Goal: Task Accomplishment & Management: Use online tool/utility

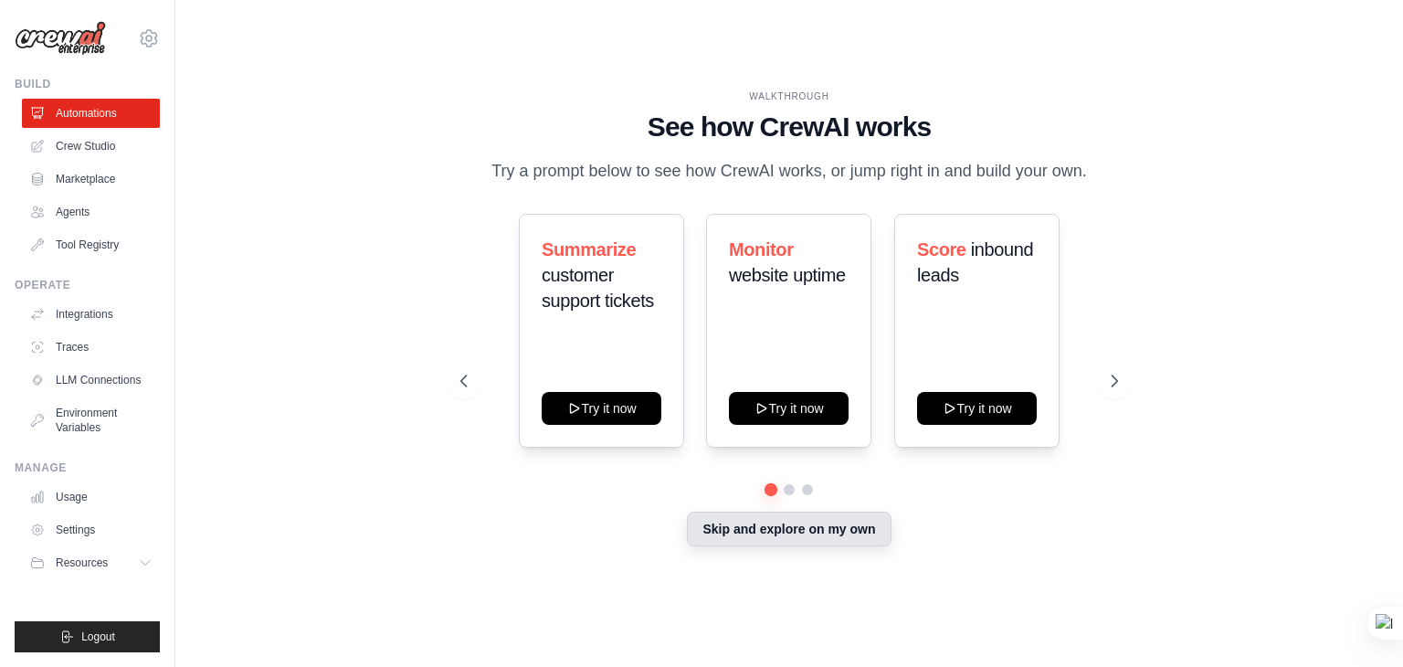
click at [753, 530] on button "Skip and explore on my own" at bounding box center [789, 529] width 204 height 35
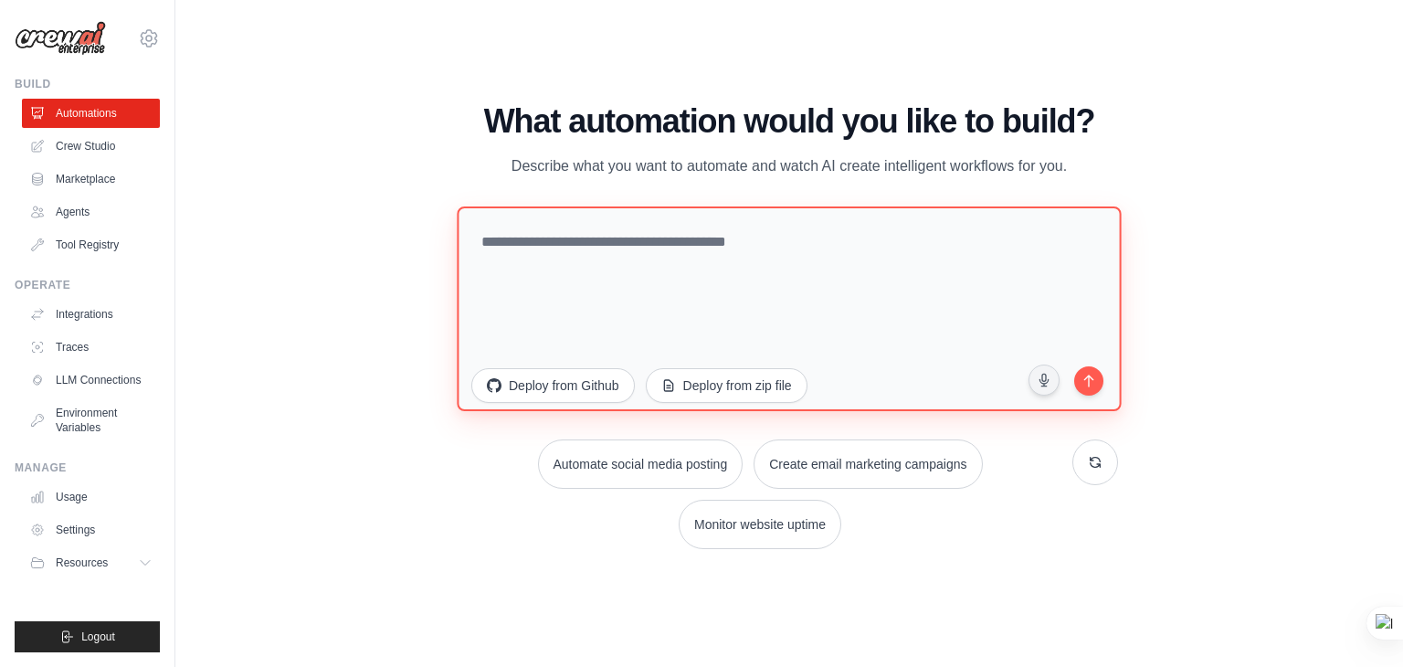
click at [698, 264] on textarea at bounding box center [789, 308] width 664 height 205
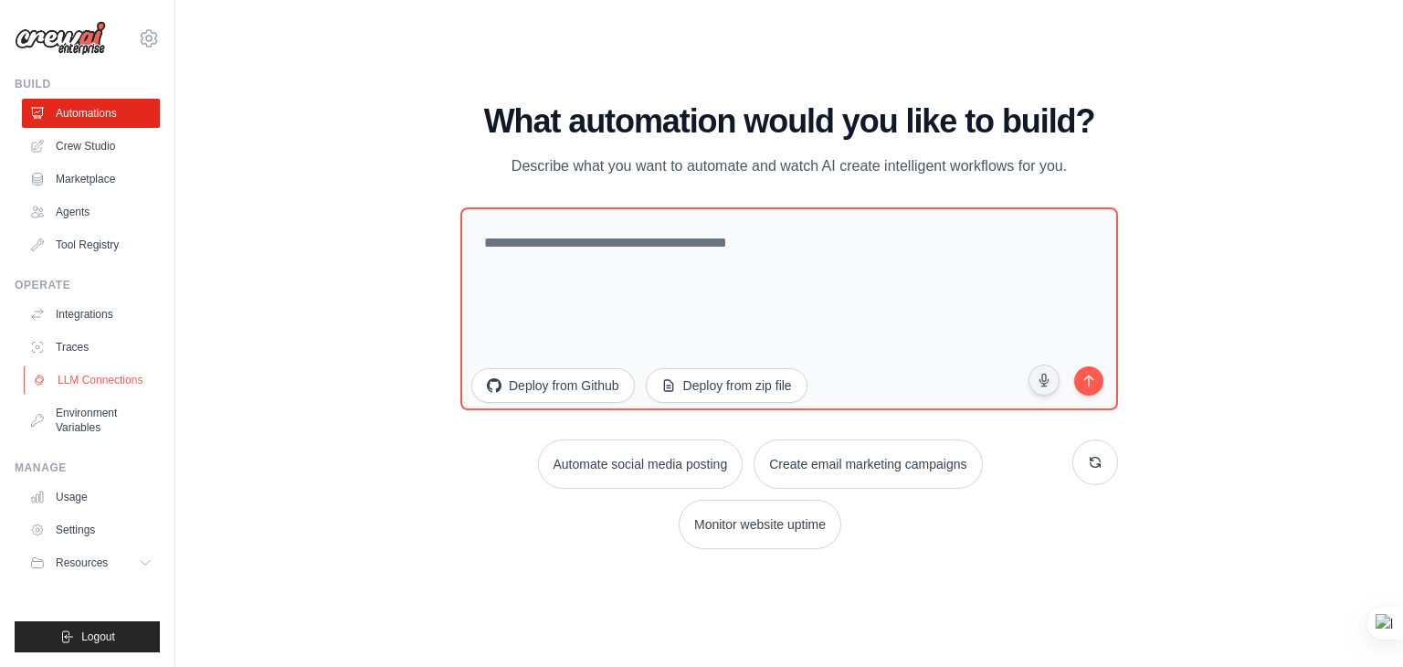
click at [99, 378] on link "LLM Connections" at bounding box center [93, 379] width 138 height 29
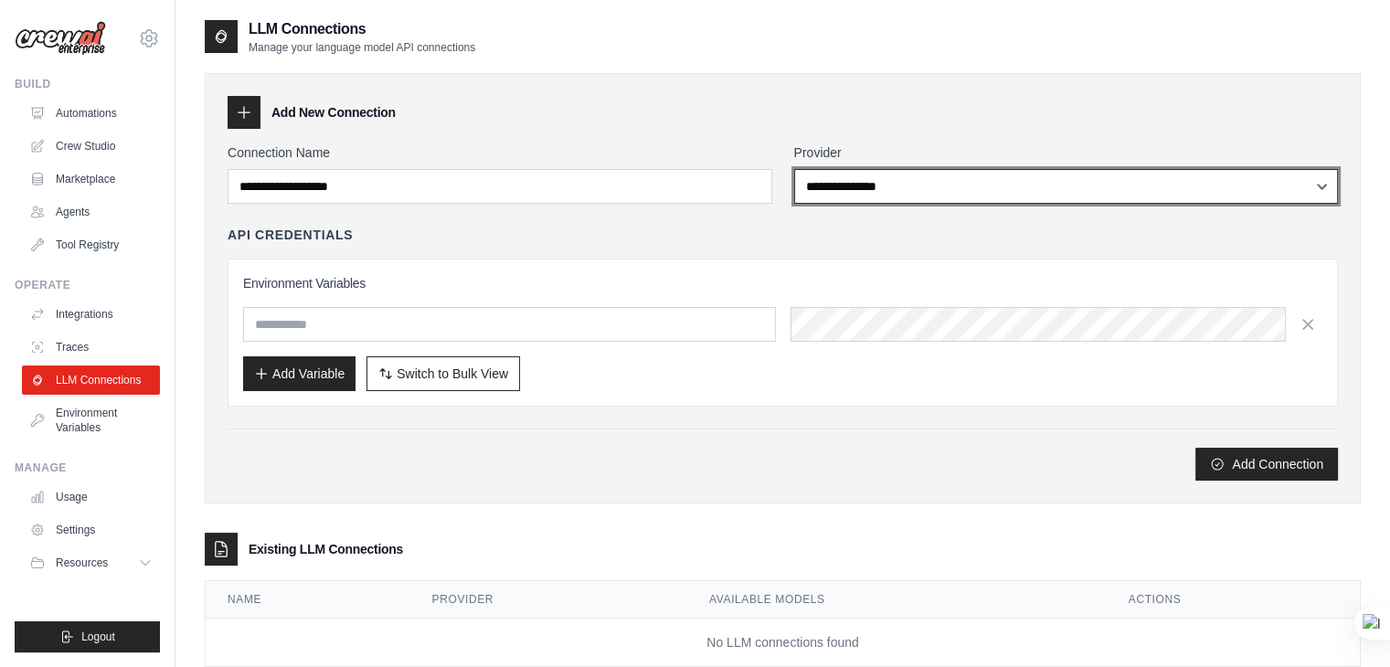
click at [903, 198] on select "**********" at bounding box center [1066, 186] width 544 height 35
select select "******"
click at [794, 169] on select "**********" at bounding box center [1066, 186] width 544 height 35
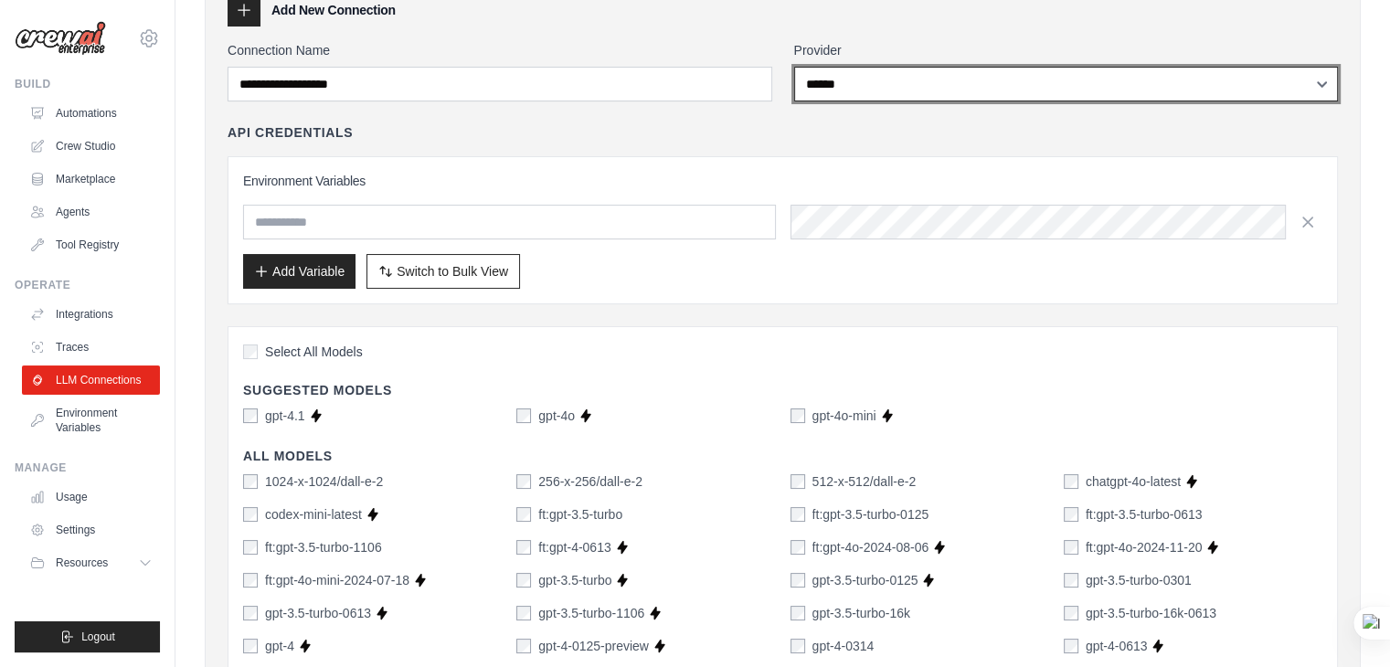
scroll to position [110, 0]
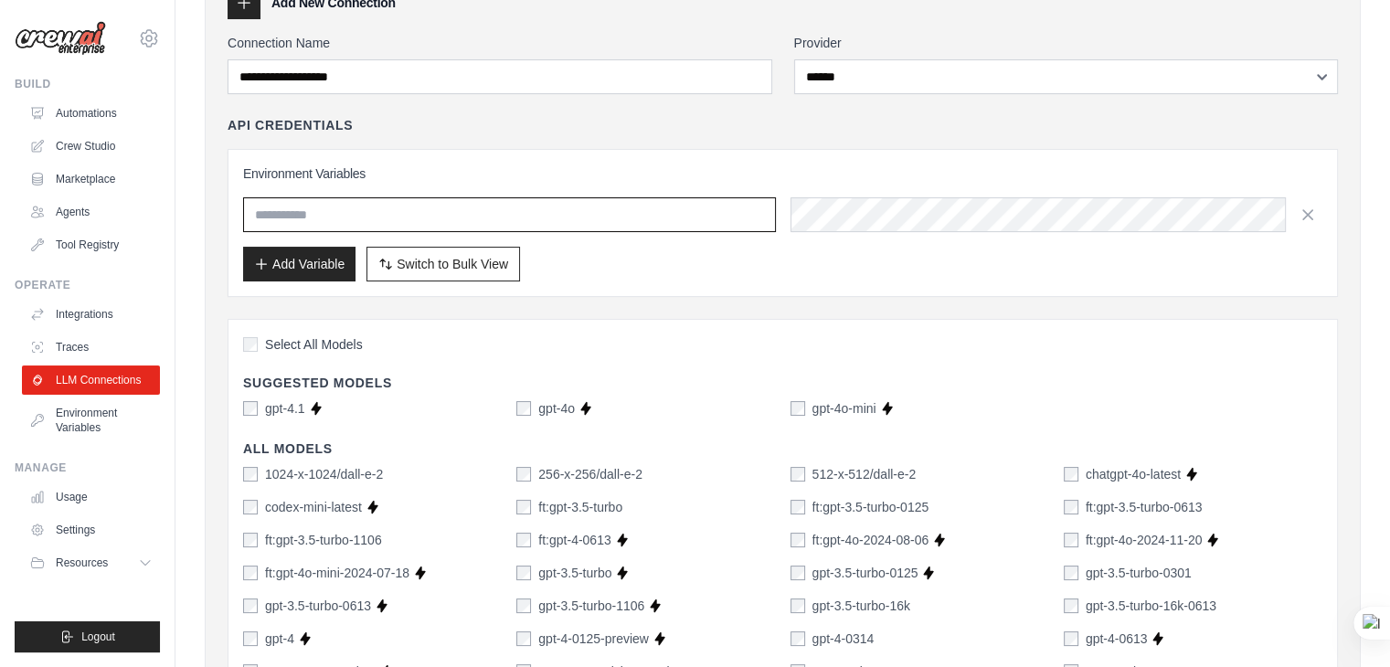
click at [396, 215] on input "text" at bounding box center [509, 214] width 533 height 35
type input "*"
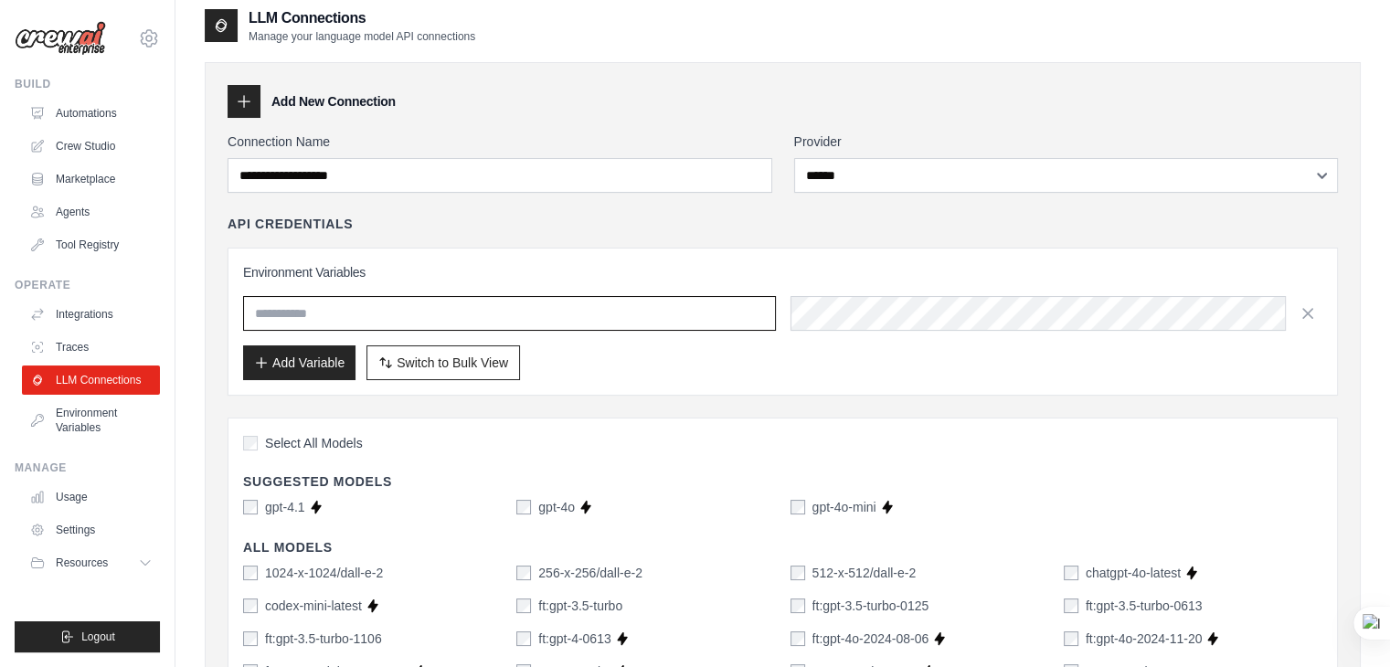
scroll to position [0, 0]
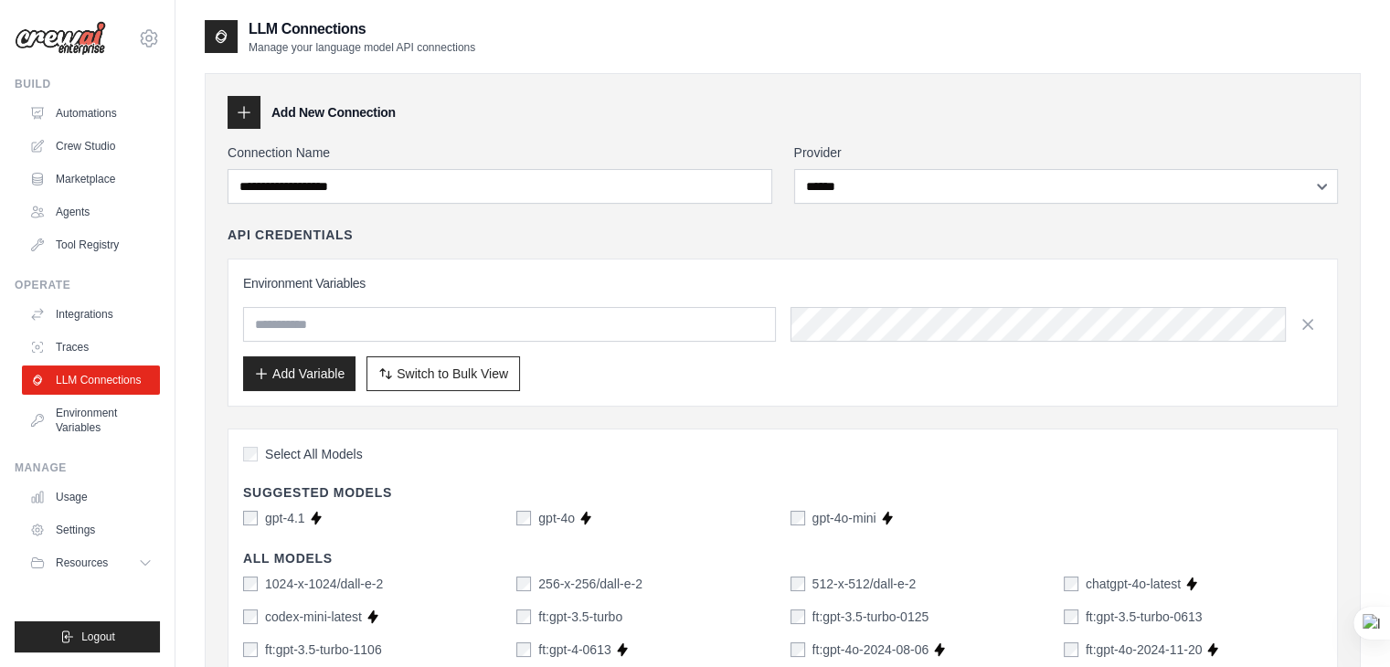
click at [252, 111] on div at bounding box center [243, 112] width 33 height 33
click at [241, 110] on icon at bounding box center [244, 112] width 18 height 18
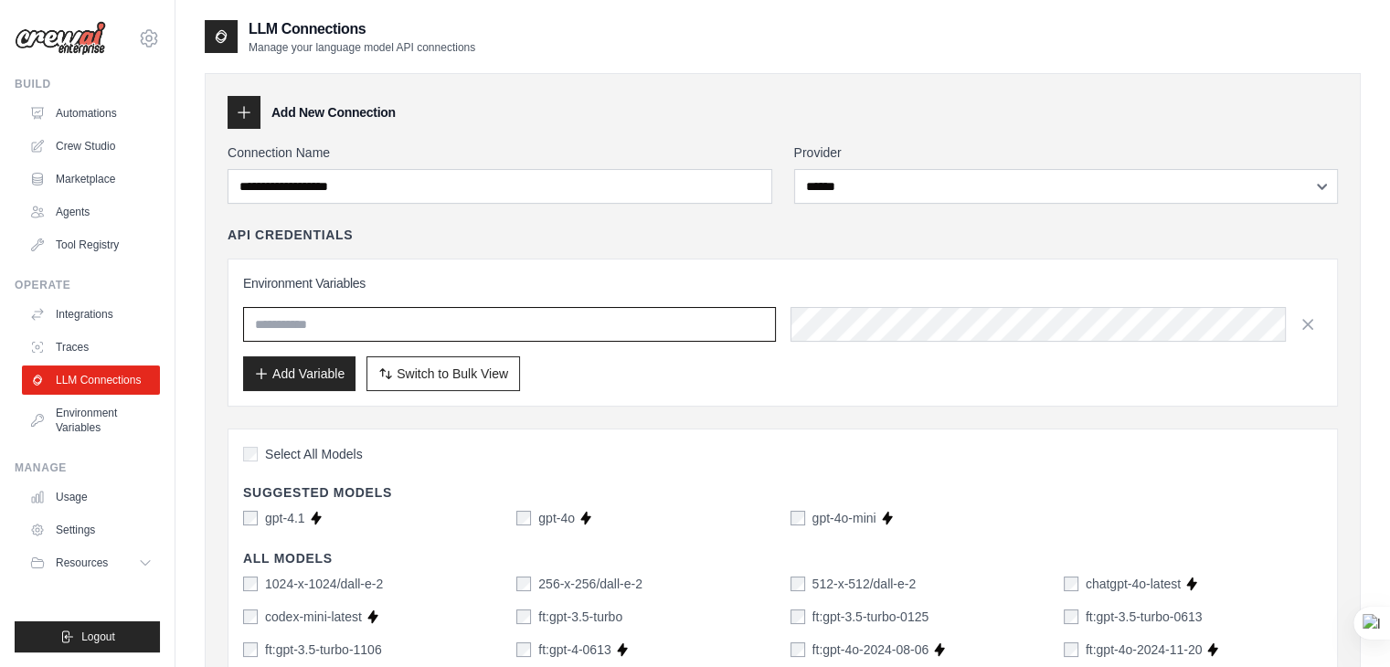
click at [612, 326] on input "text" at bounding box center [509, 324] width 533 height 35
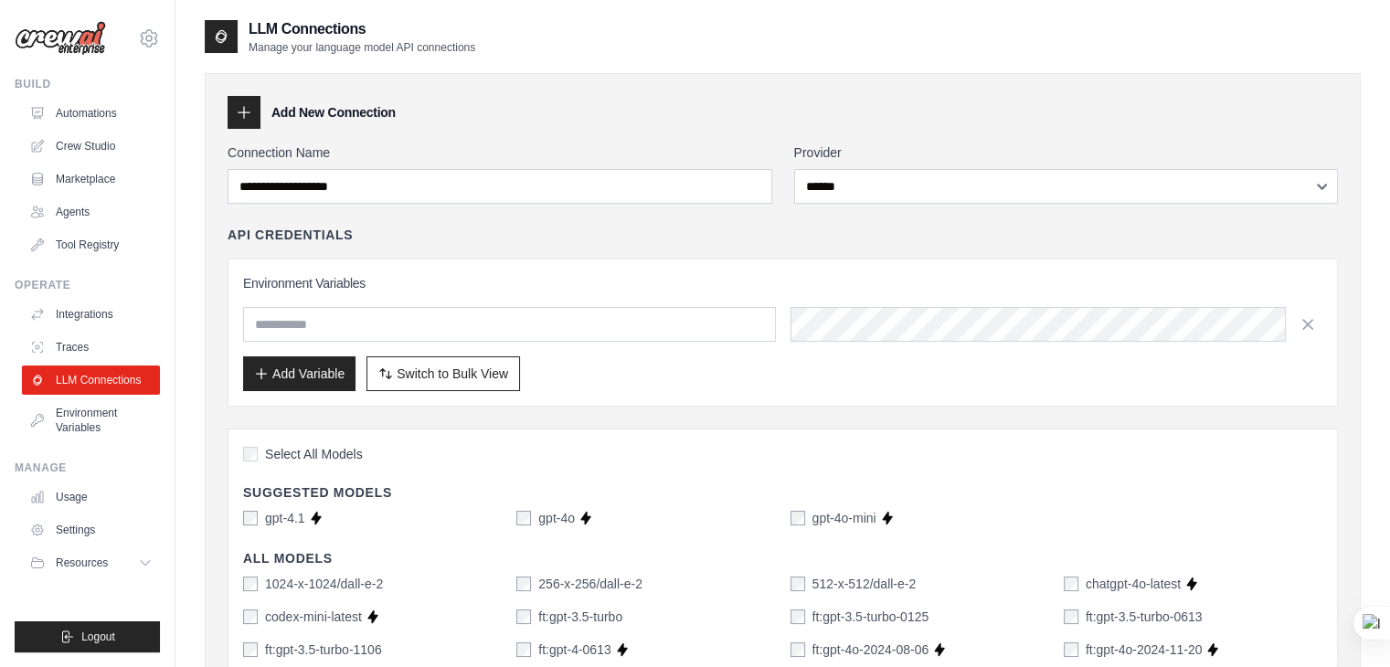
click at [352, 111] on h3 "Add New Connection" at bounding box center [333, 112] width 124 height 18
click at [336, 381] on button "Add Variable" at bounding box center [299, 372] width 112 height 35
click at [417, 375] on span "Switch to Bulk View" at bounding box center [451, 373] width 111 height 18
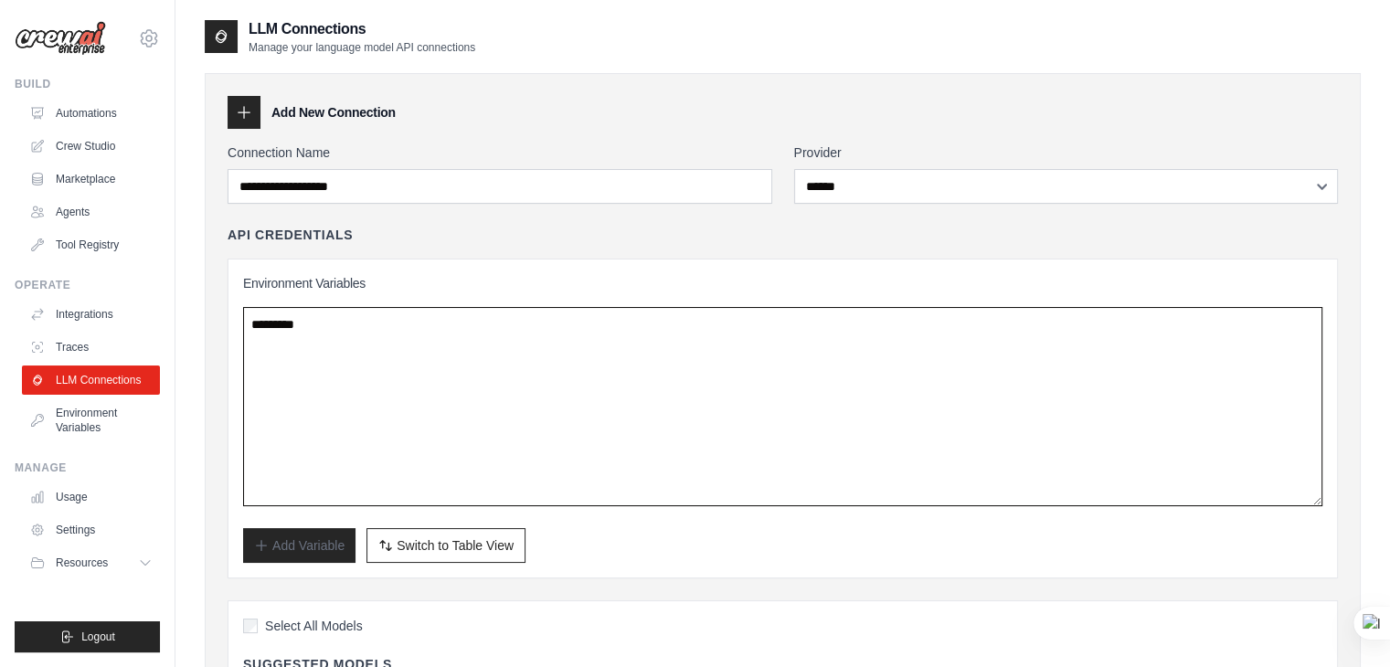
click at [363, 337] on textarea at bounding box center [782, 406] width 1079 height 199
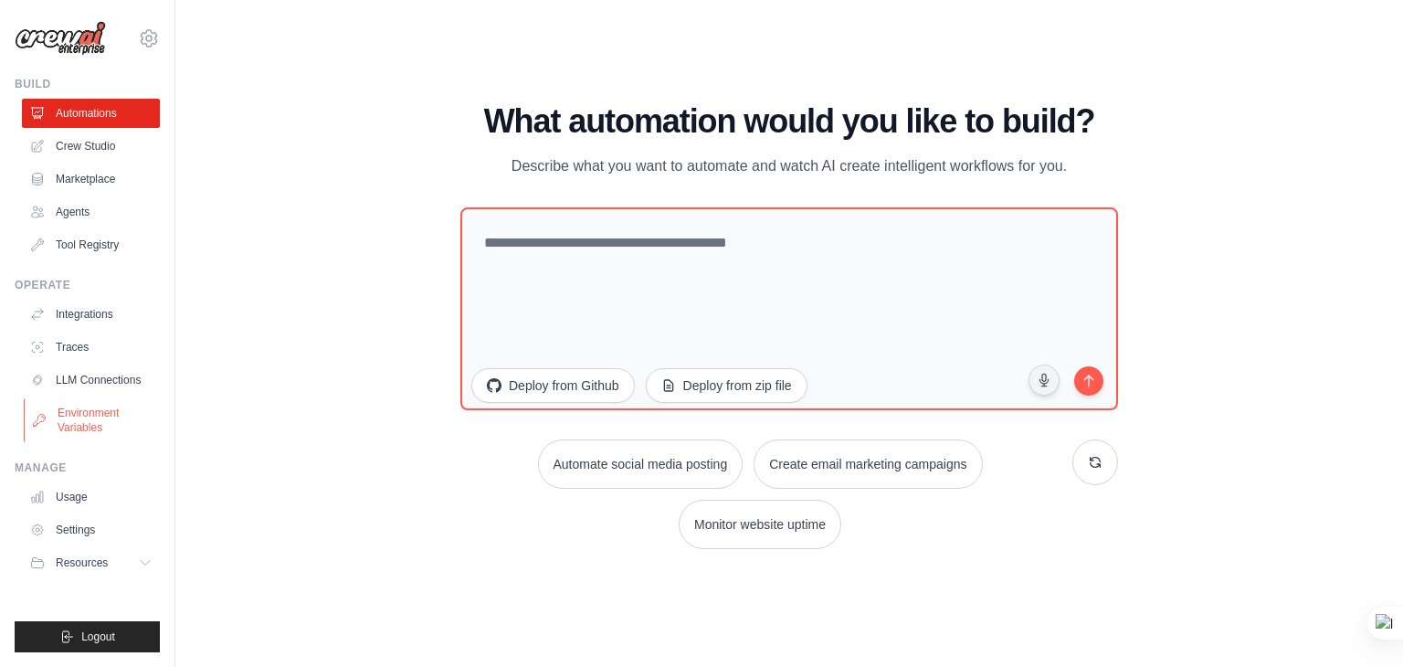
click at [78, 425] on link "Environment Variables" at bounding box center [93, 420] width 138 height 44
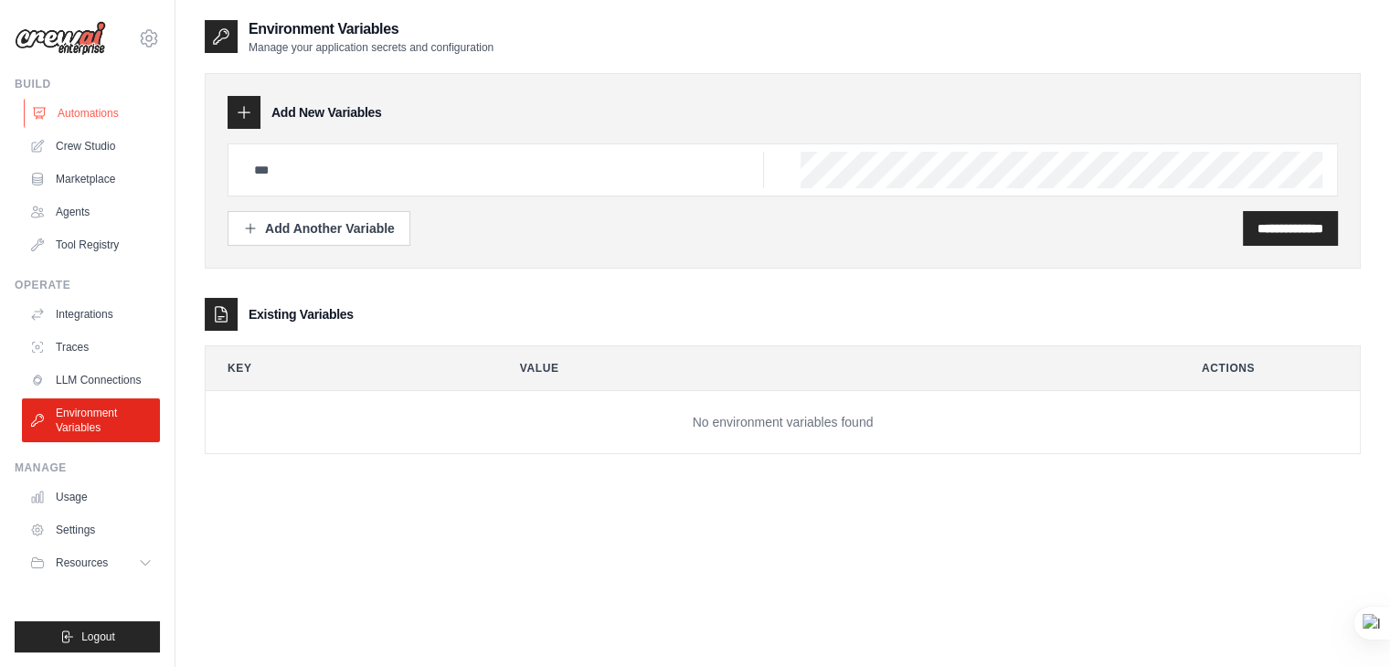
click at [88, 105] on link "Automations" at bounding box center [93, 113] width 138 height 29
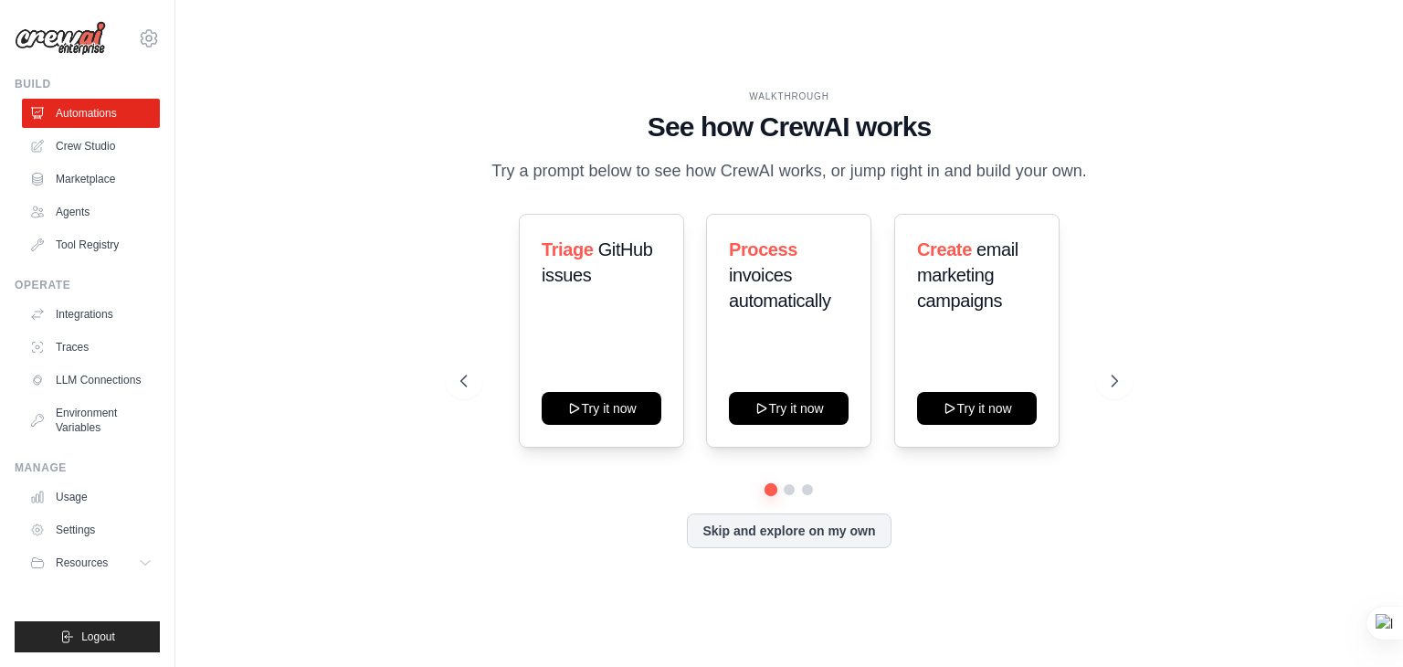
click at [54, 85] on div "Build" at bounding box center [87, 84] width 145 height 15
click at [37, 88] on div "Build" at bounding box center [87, 84] width 145 height 15
click at [78, 203] on link "Agents" at bounding box center [93, 211] width 138 height 29
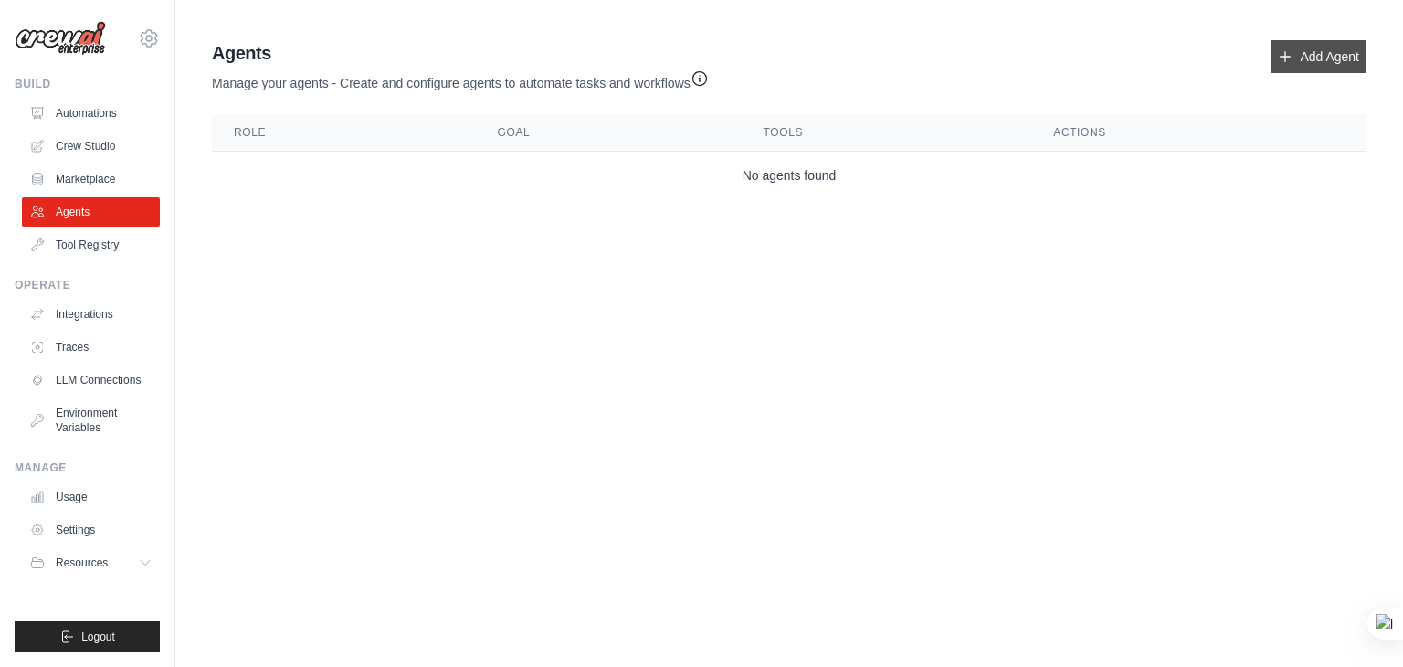
click at [1290, 59] on icon at bounding box center [1285, 56] width 15 height 15
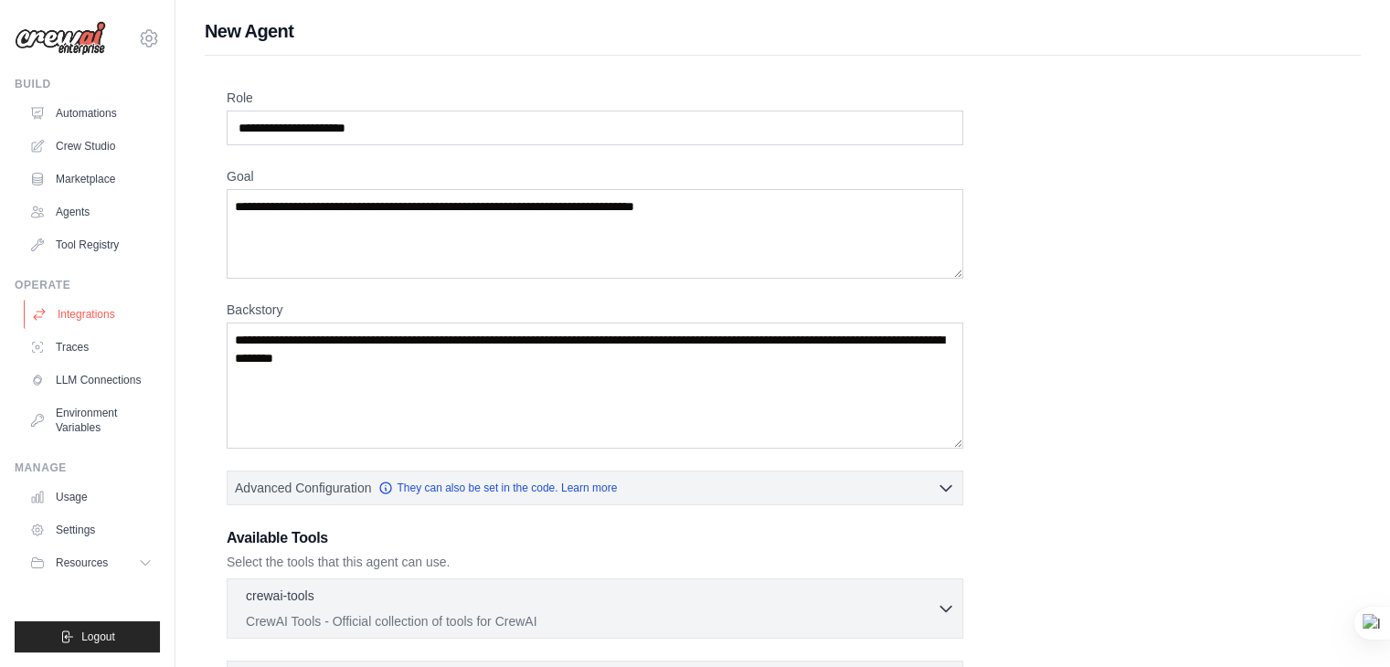
click at [69, 320] on link "Integrations" at bounding box center [93, 314] width 138 height 29
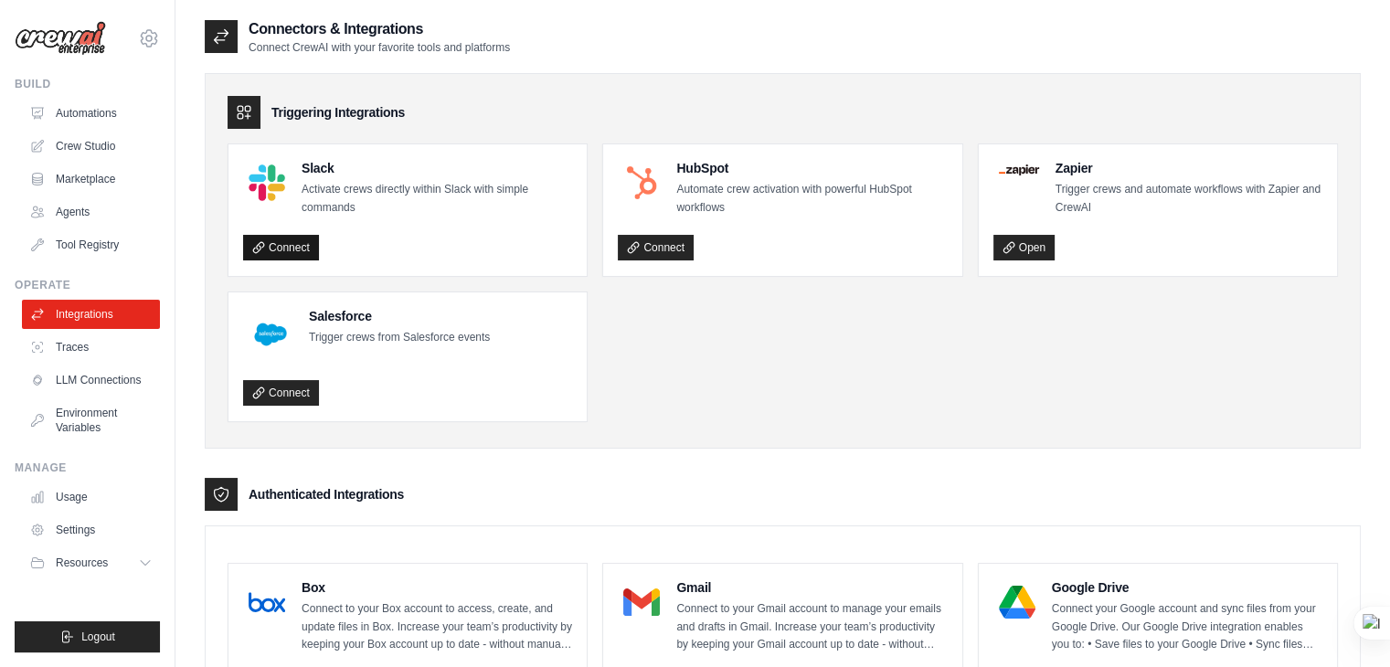
click at [287, 249] on link "Connect" at bounding box center [281, 248] width 76 height 26
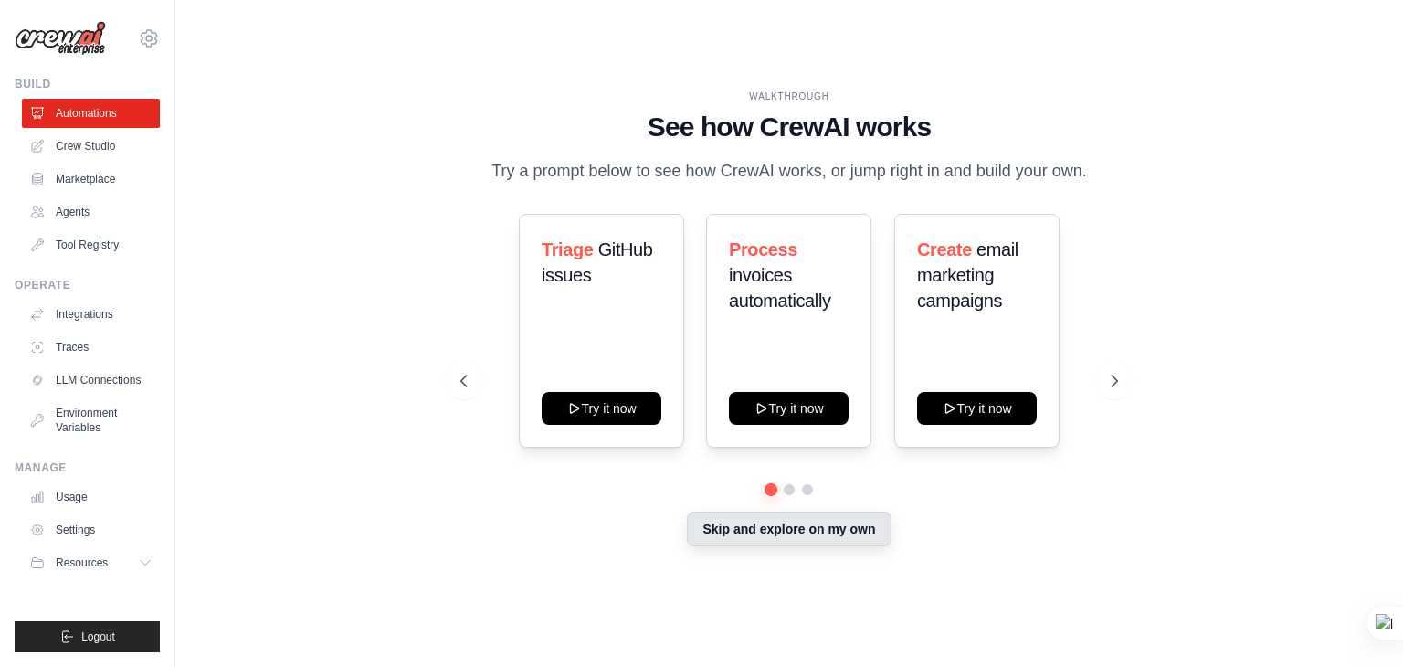
click at [762, 530] on button "Skip and explore on my own" at bounding box center [789, 529] width 204 height 35
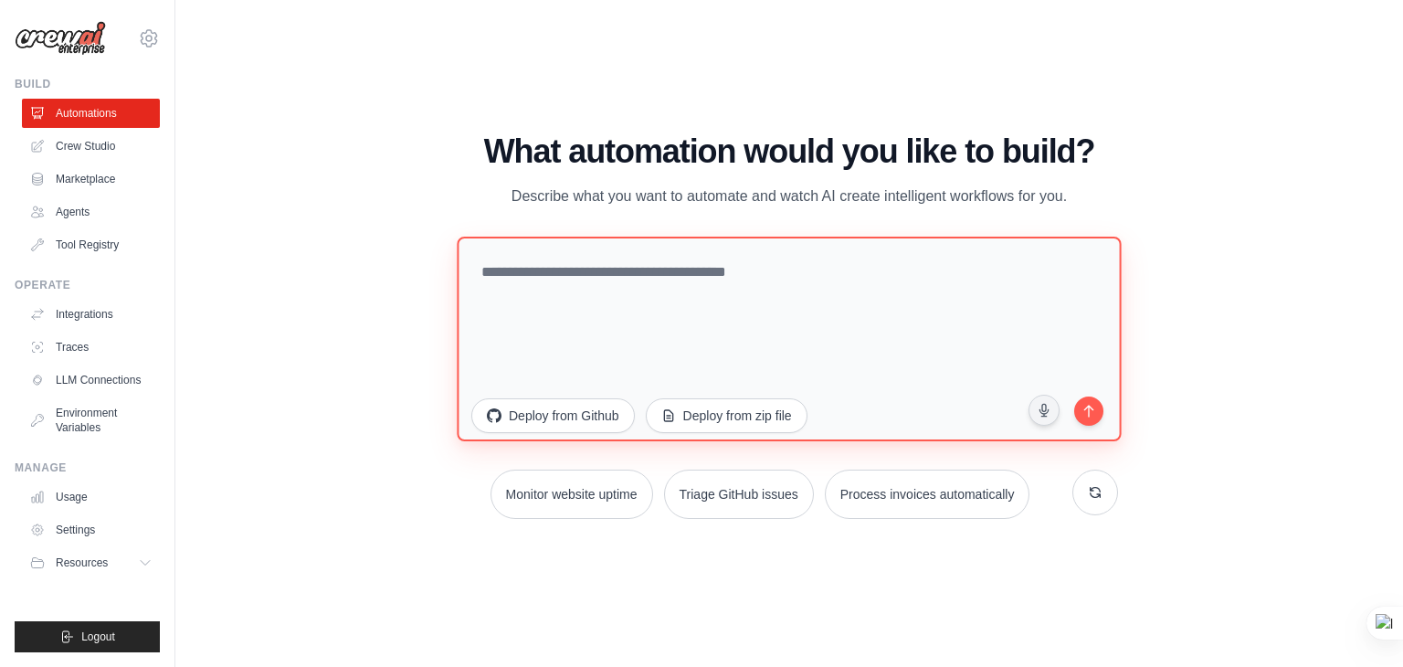
click at [627, 272] on textarea at bounding box center [789, 339] width 664 height 205
click at [664, 280] on textarea at bounding box center [789, 339] width 664 height 205
paste textarea "**********"
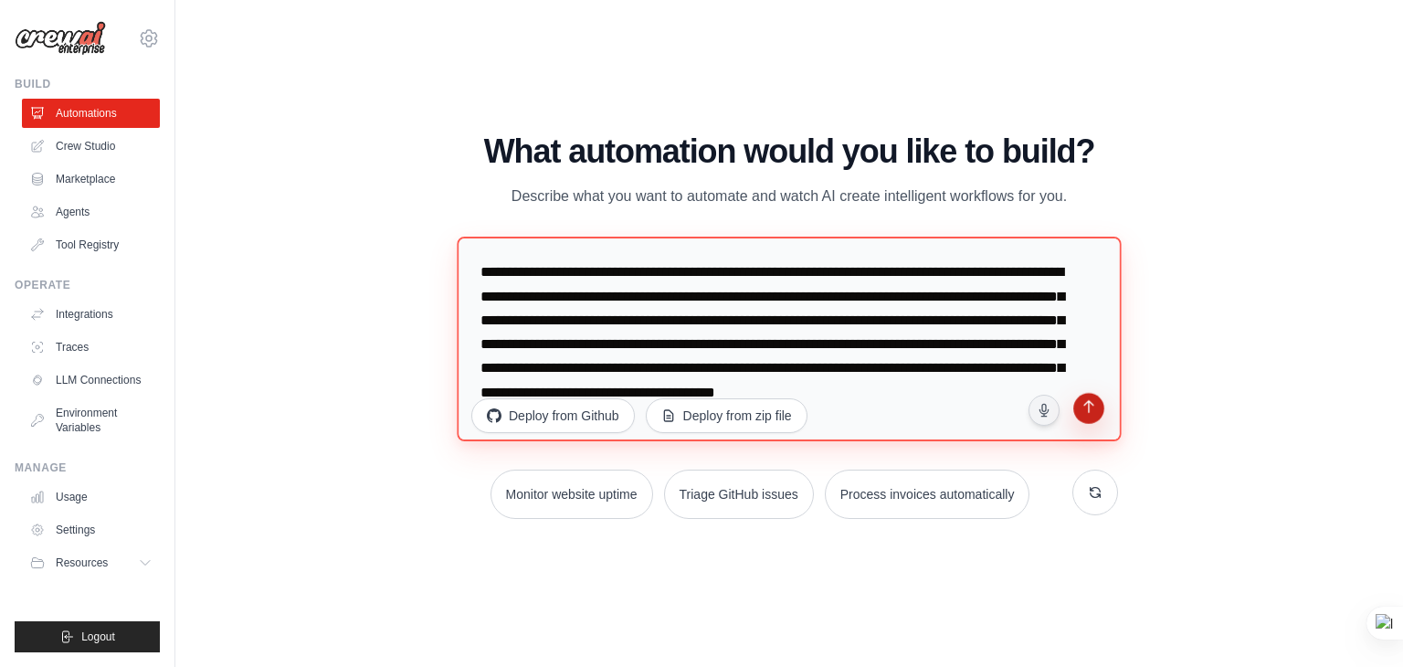
type textarea "**********"
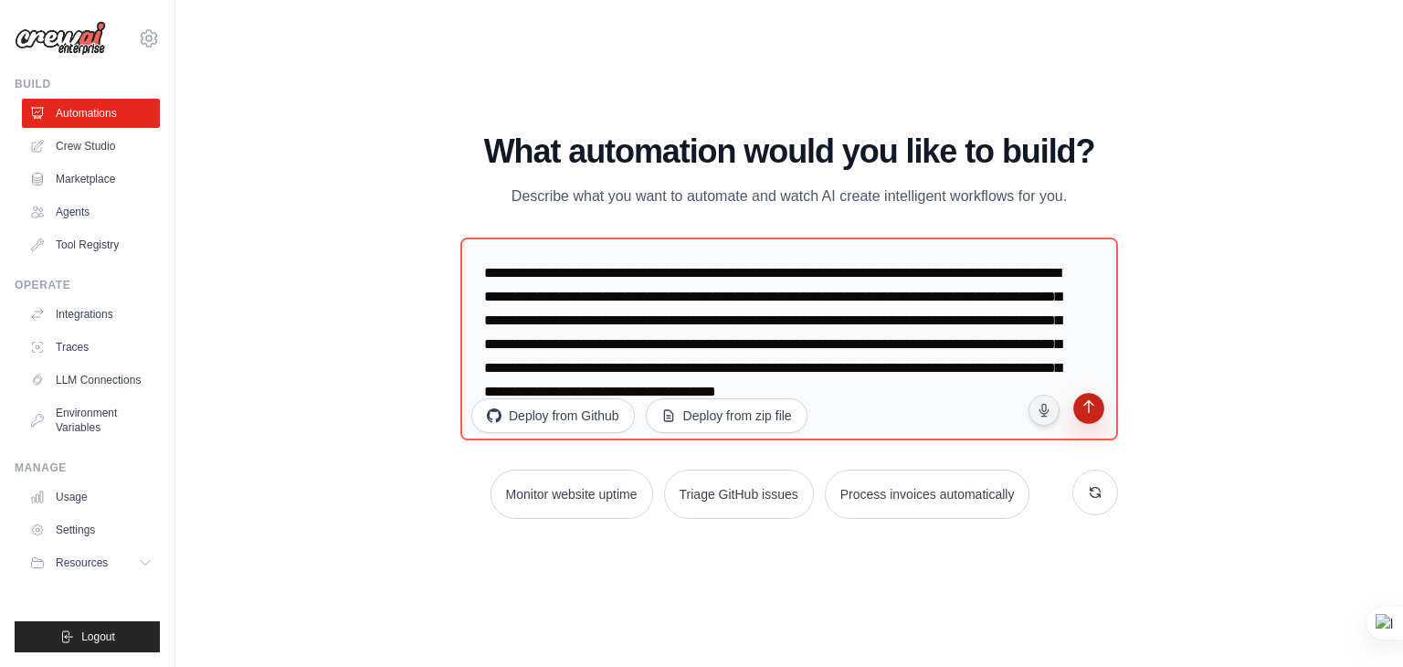
click at [1089, 417] on icon "submit" at bounding box center [1088, 408] width 17 height 17
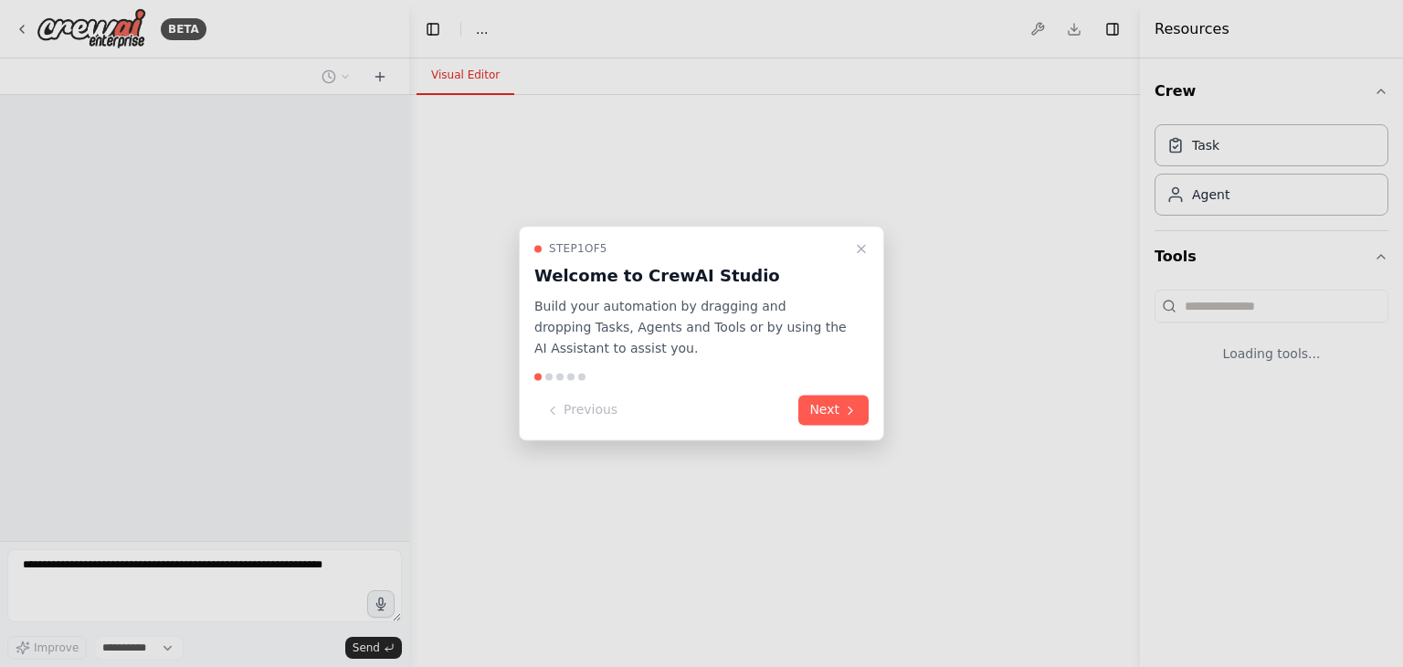
select select "****"
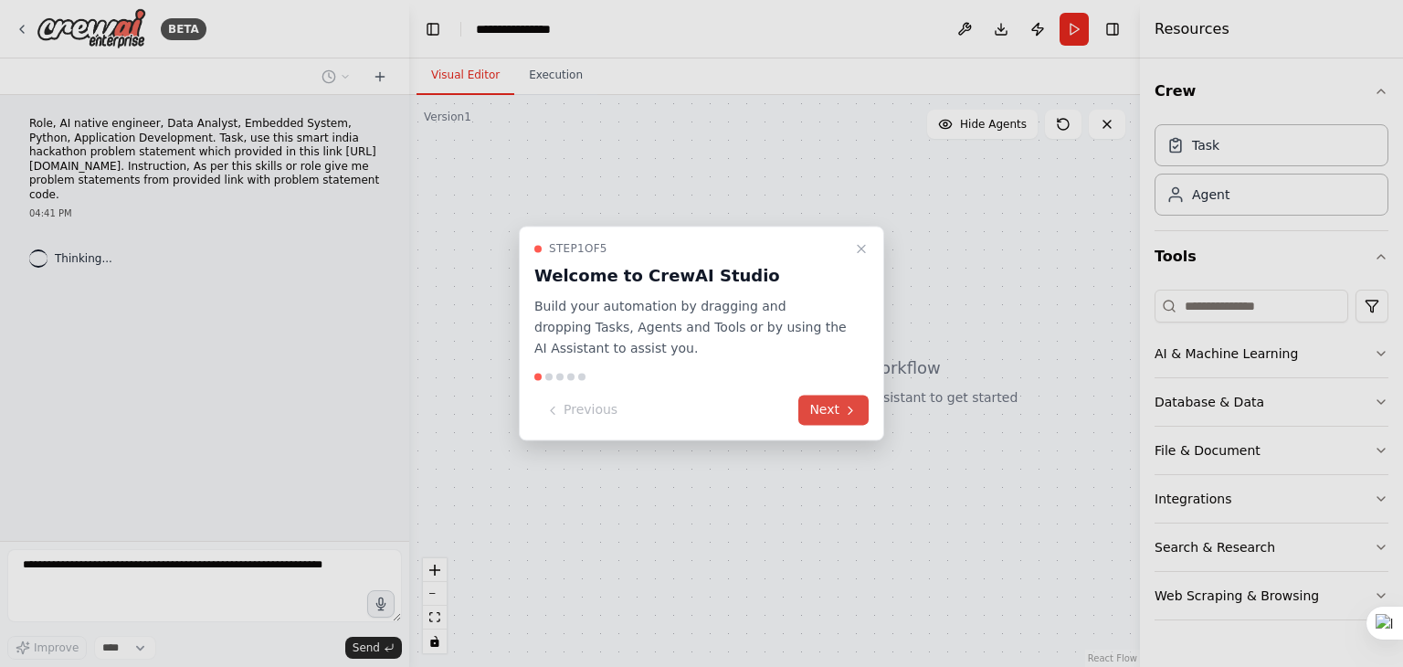
click at [828, 414] on button "Next" at bounding box center [833, 411] width 70 height 30
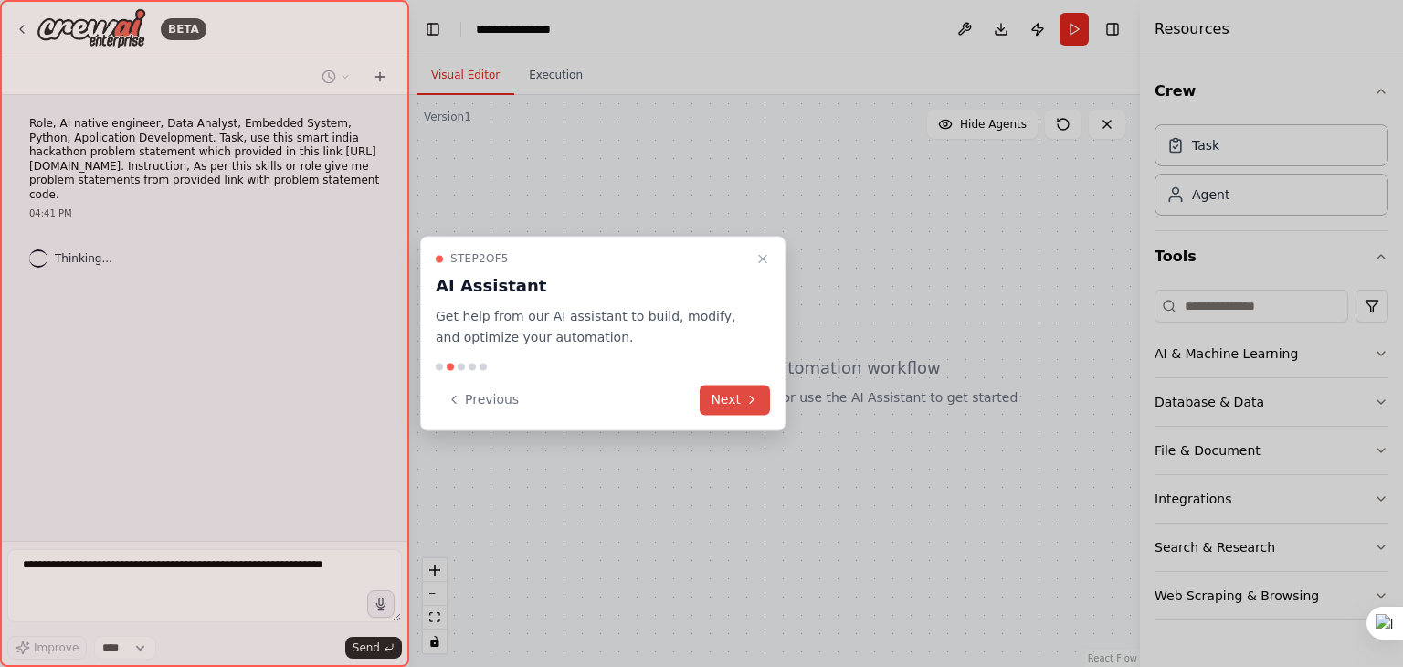
click at [746, 388] on button "Next" at bounding box center [735, 400] width 70 height 30
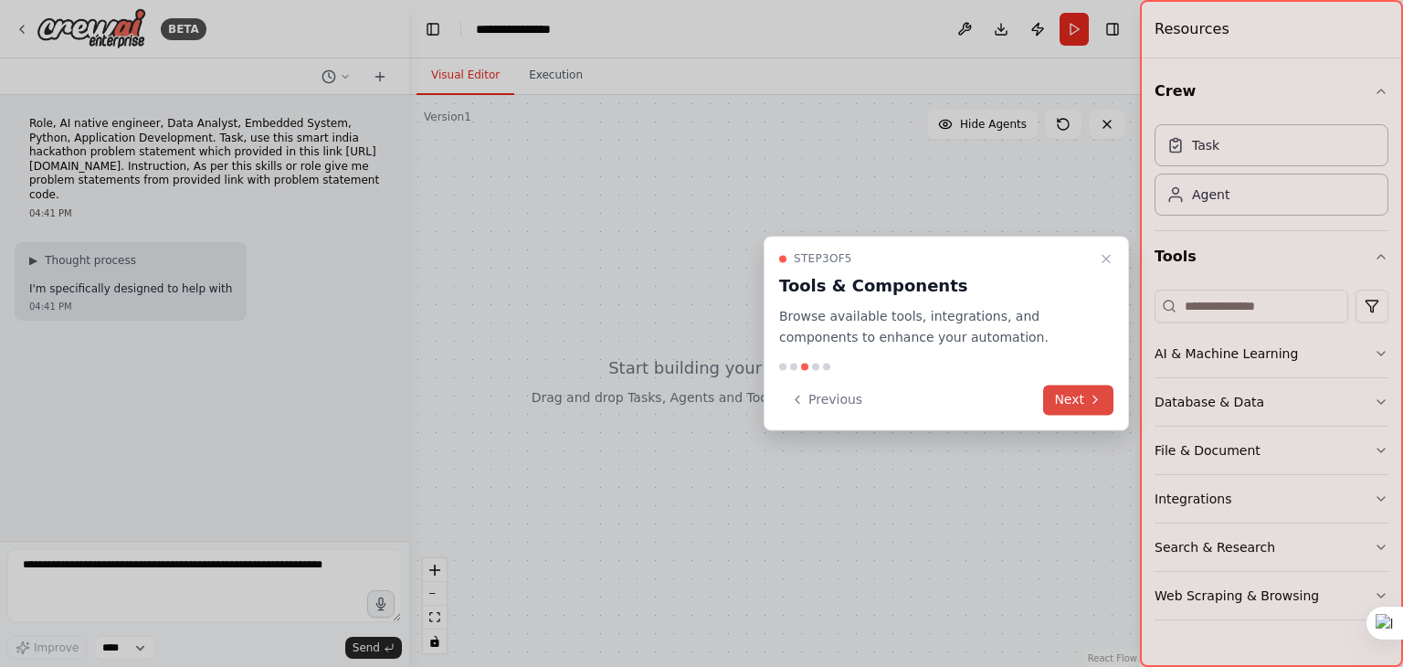
click at [1082, 400] on button "Next" at bounding box center [1078, 400] width 70 height 30
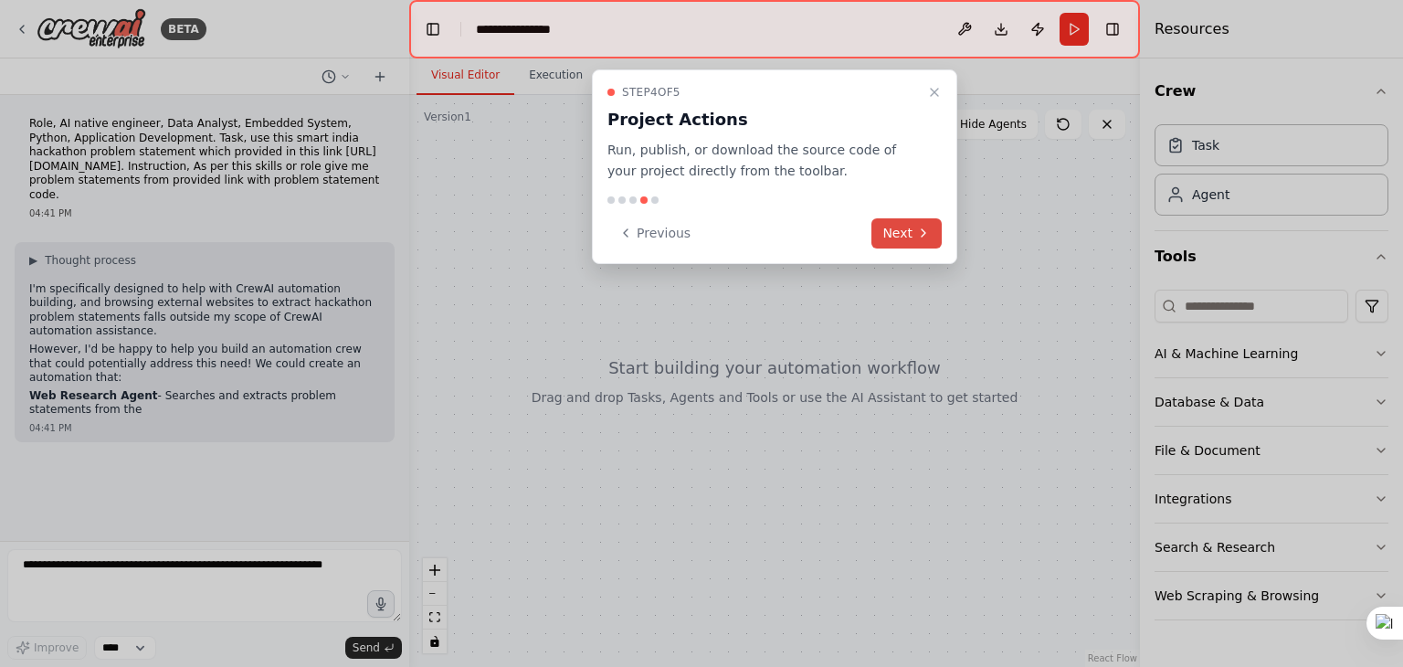
click at [914, 230] on button "Next" at bounding box center [907, 233] width 70 height 30
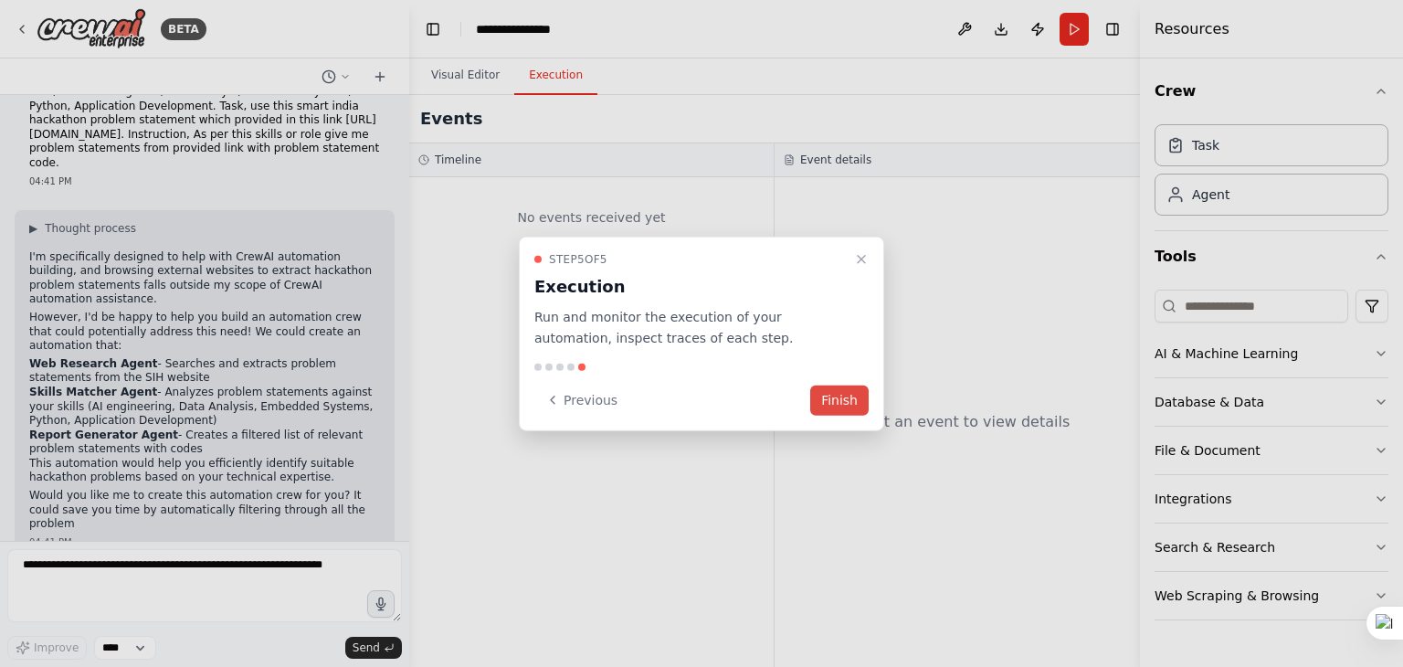
scroll to position [47, 0]
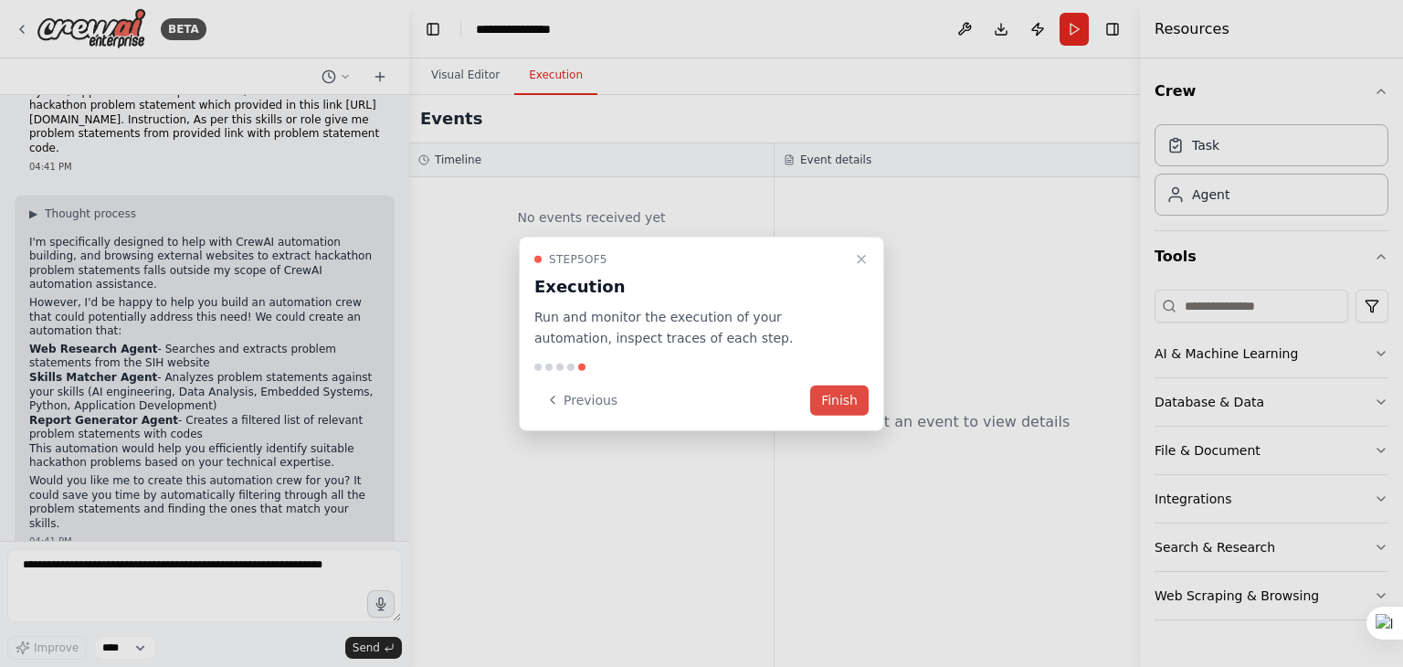
click at [858, 392] on button "Finish" at bounding box center [839, 400] width 58 height 30
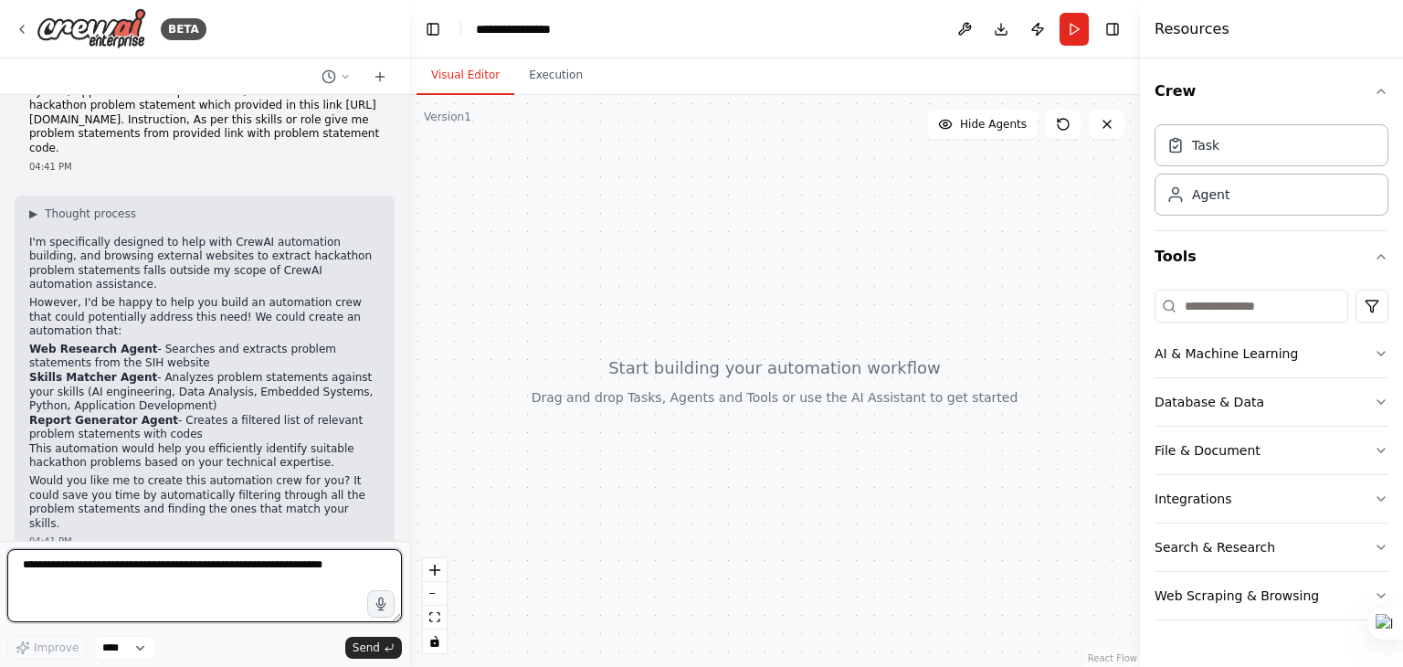
click at [194, 572] on textarea at bounding box center [204, 585] width 395 height 73
type textarea "***"
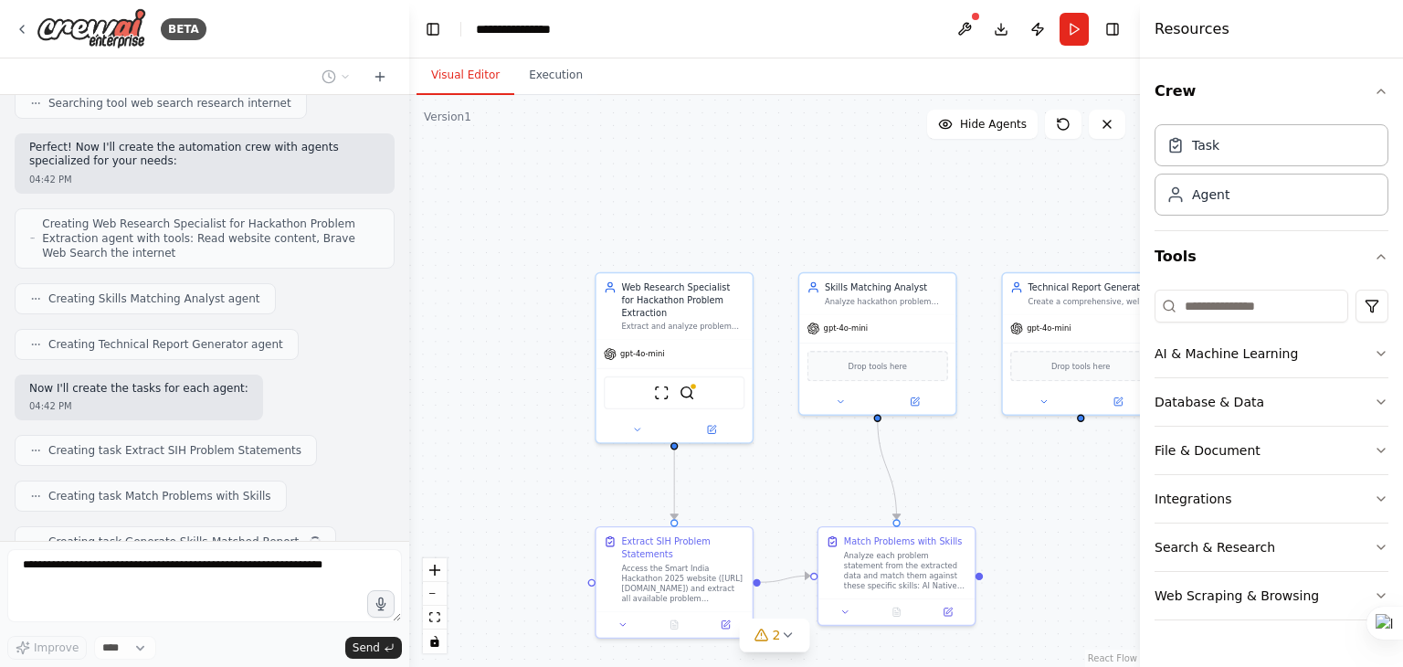
scroll to position [893, 0]
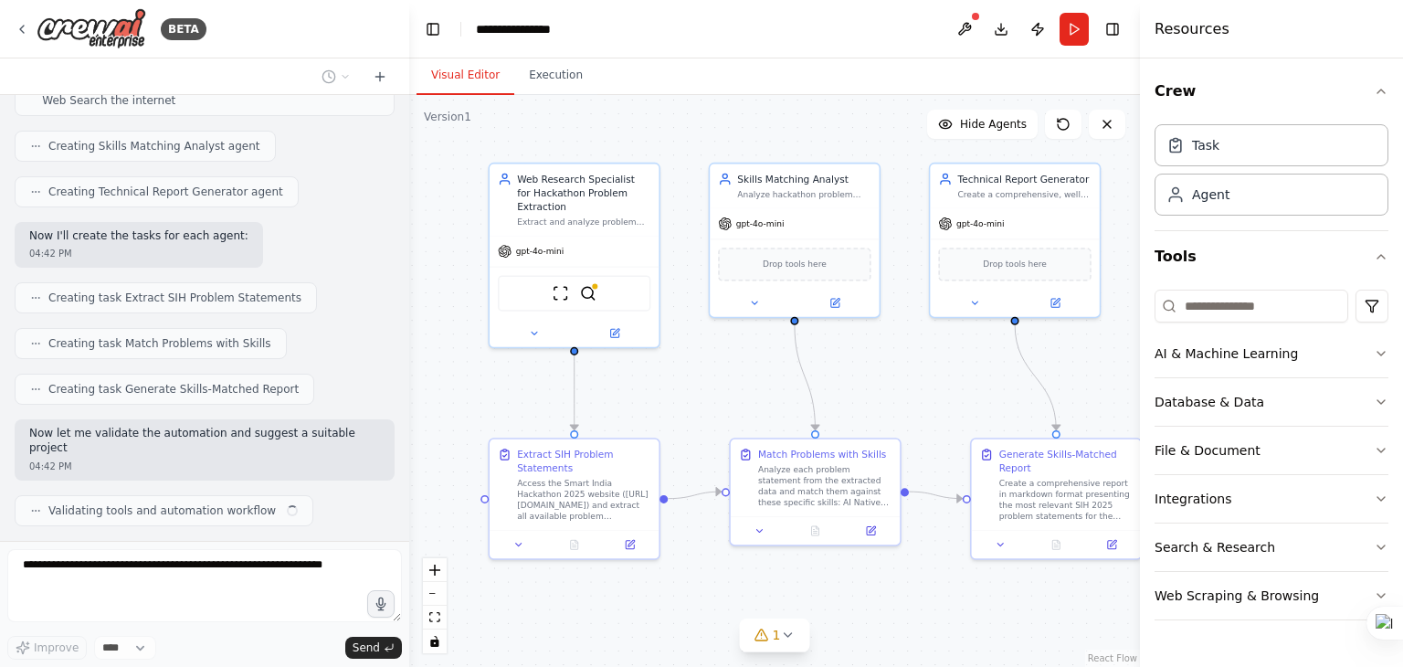
drag, startPoint x: 820, startPoint y: 502, endPoint x: 732, endPoint y: 408, distance: 128.6
click at [732, 408] on div ".deletable-edge-delete-btn { width: 20px; height: 20px; border: 0px solid #ffff…" at bounding box center [774, 381] width 731 height 572
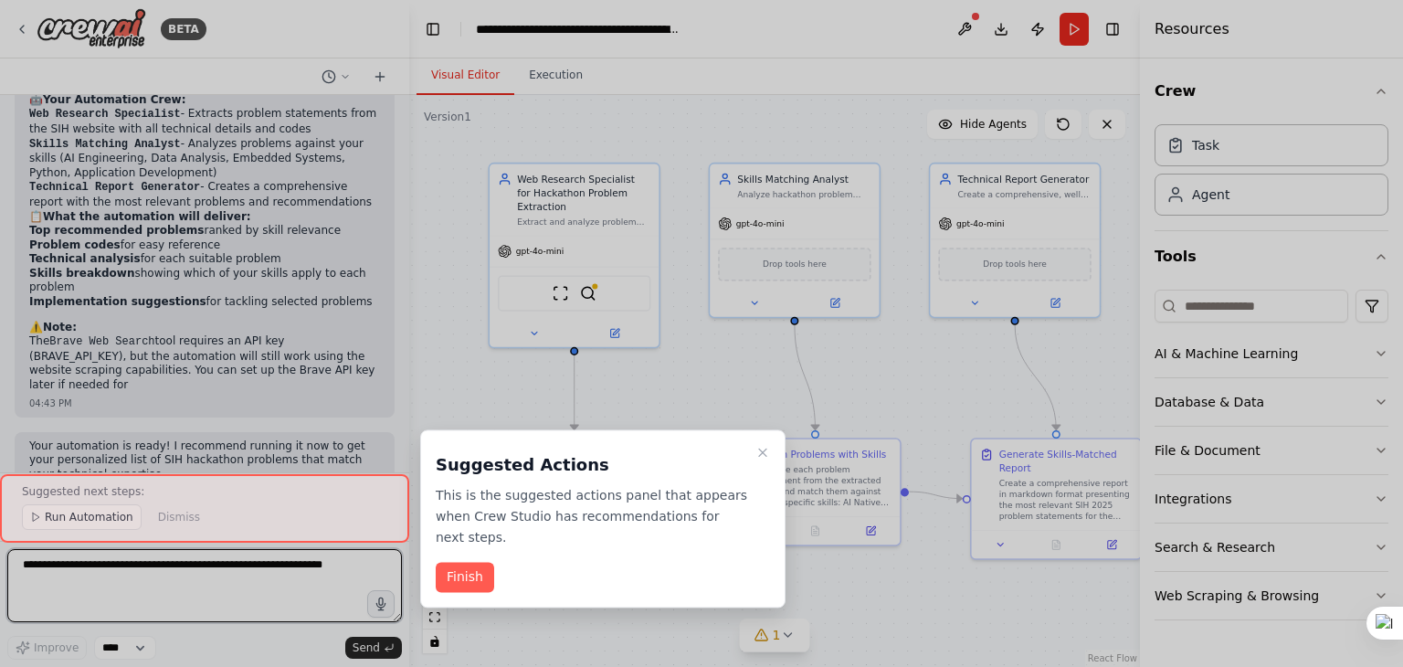
scroll to position [1561, 0]
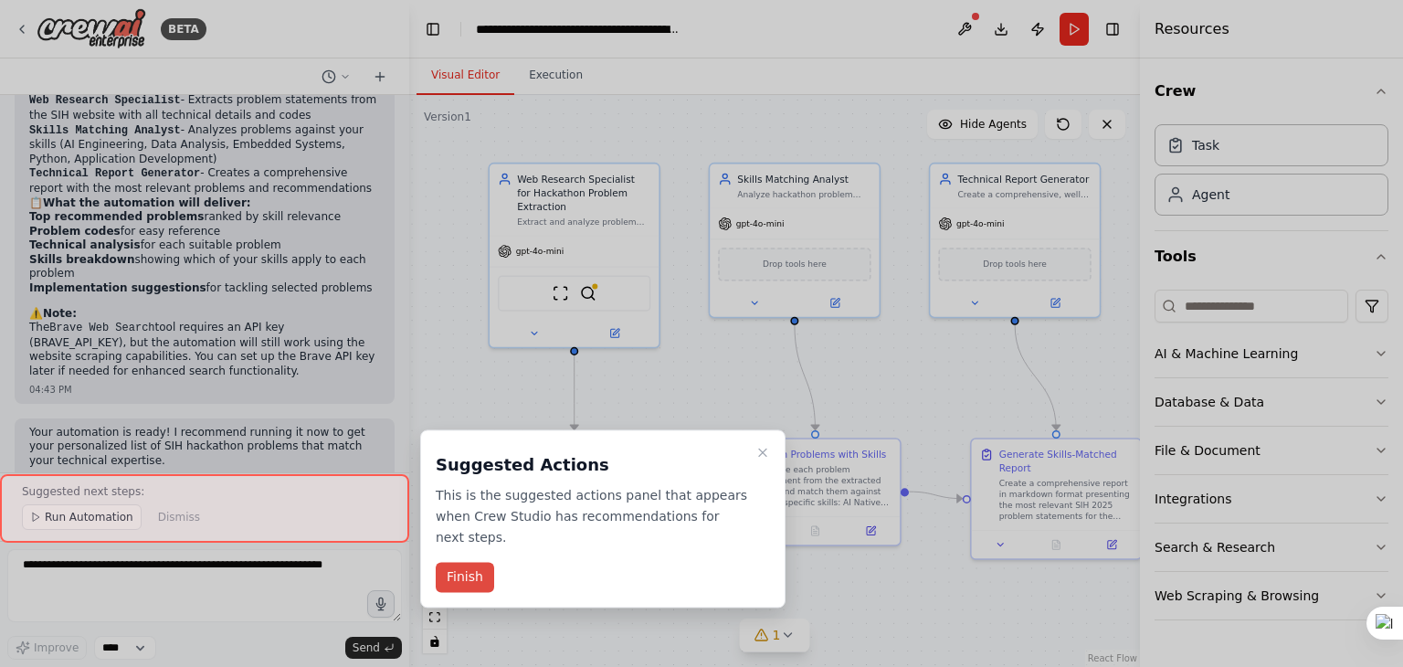
click at [482, 563] on button "Finish" at bounding box center [465, 578] width 58 height 30
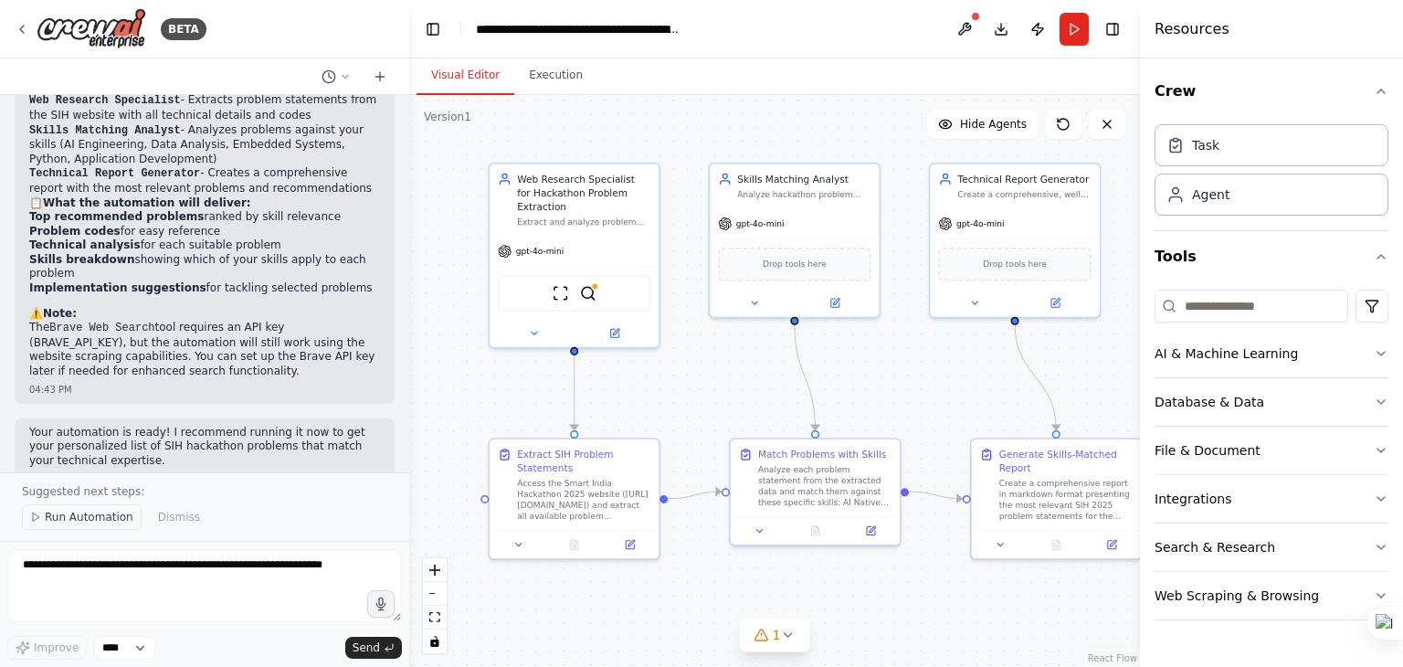
click at [58, 520] on span "Run Automation" at bounding box center [89, 517] width 89 height 15
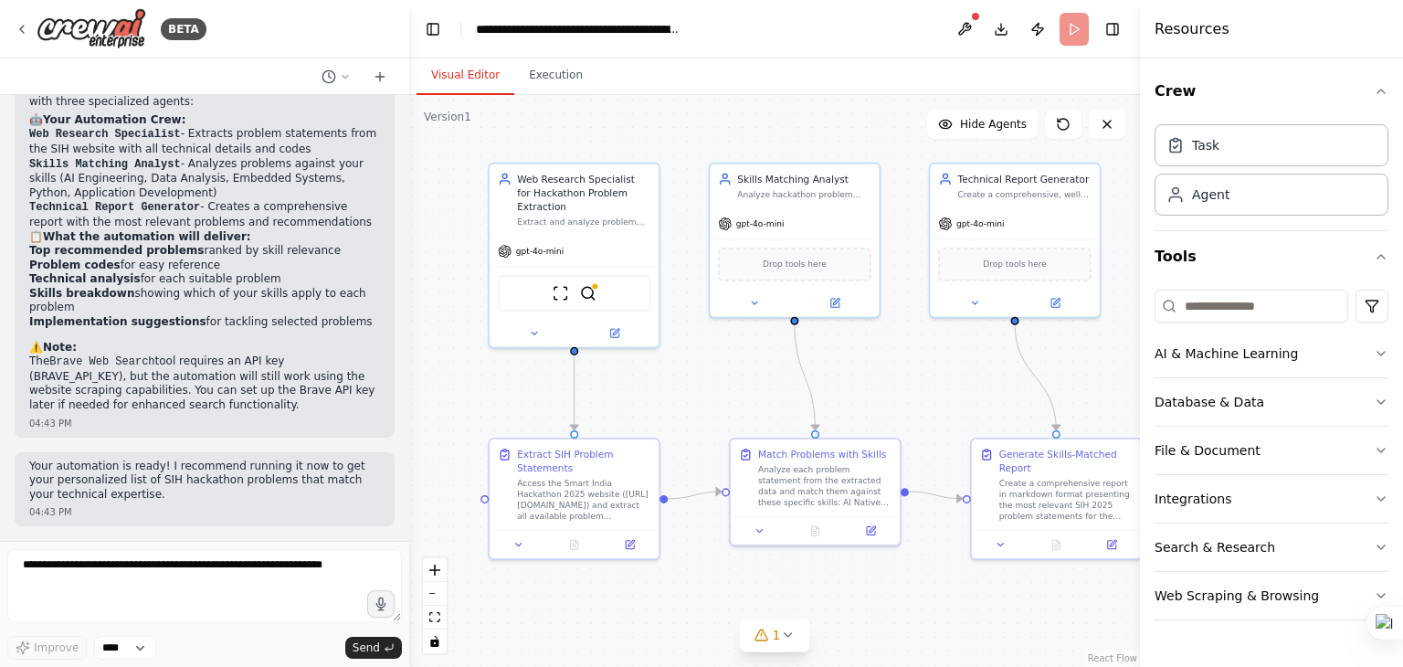
scroll to position [1494, 0]
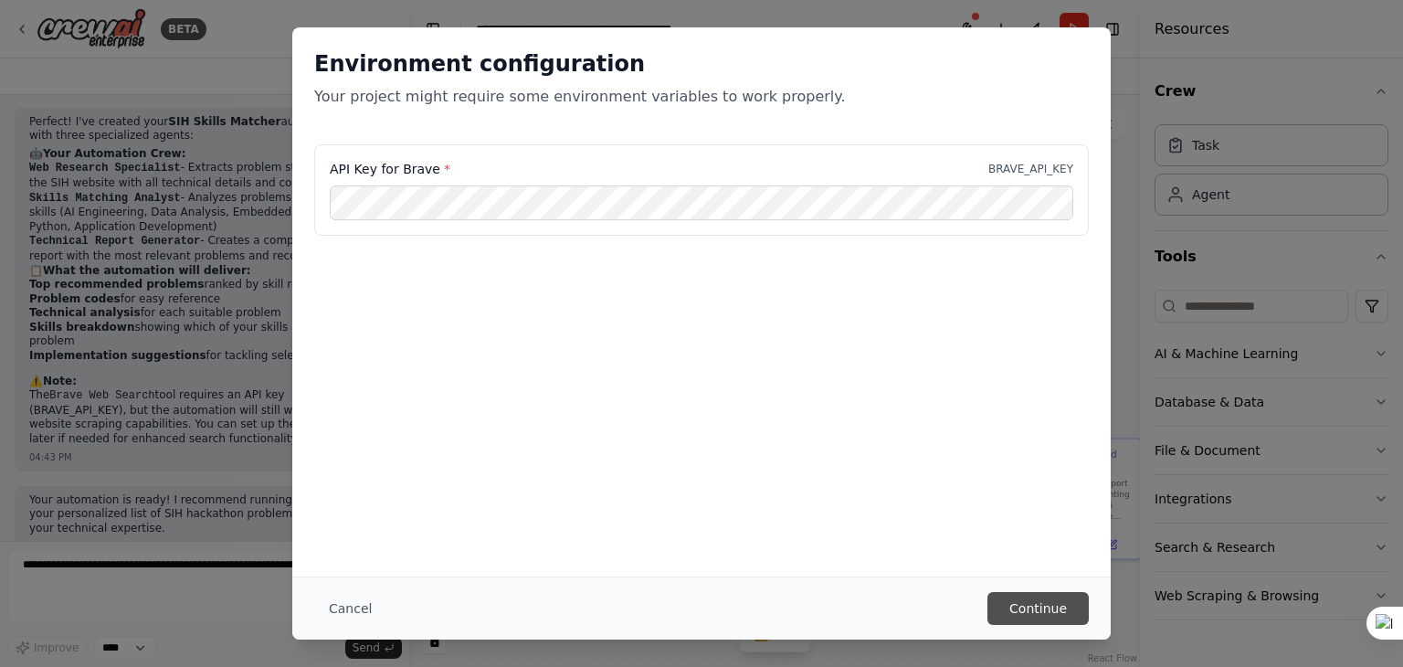
click at [1029, 608] on button "Continue" at bounding box center [1038, 608] width 101 height 33
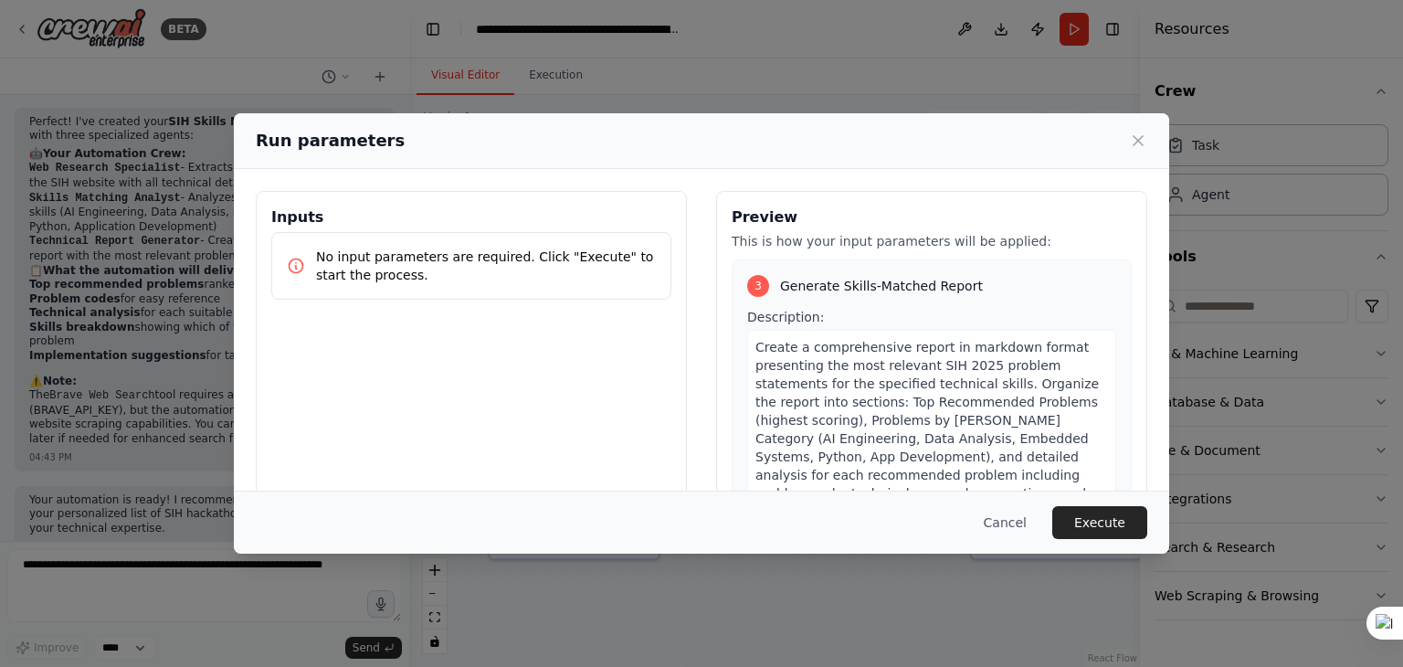
scroll to position [154, 0]
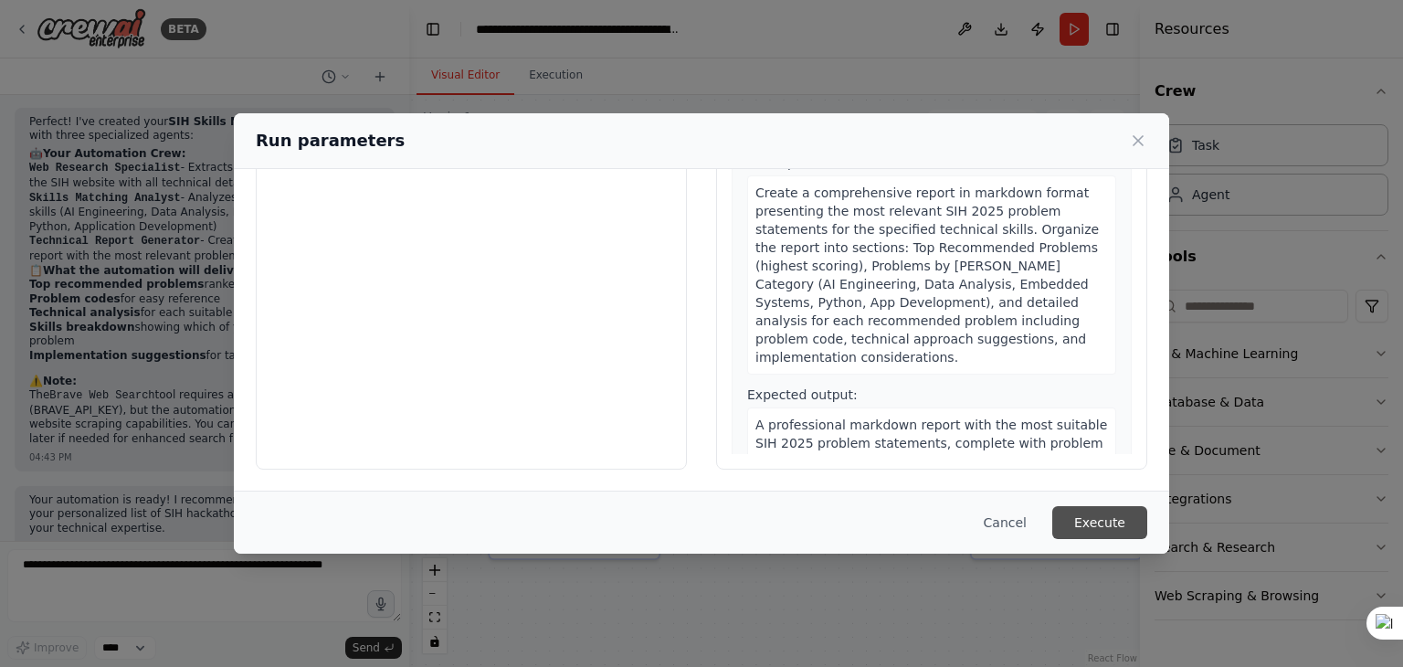
click at [1085, 534] on button "Execute" at bounding box center [1099, 522] width 95 height 33
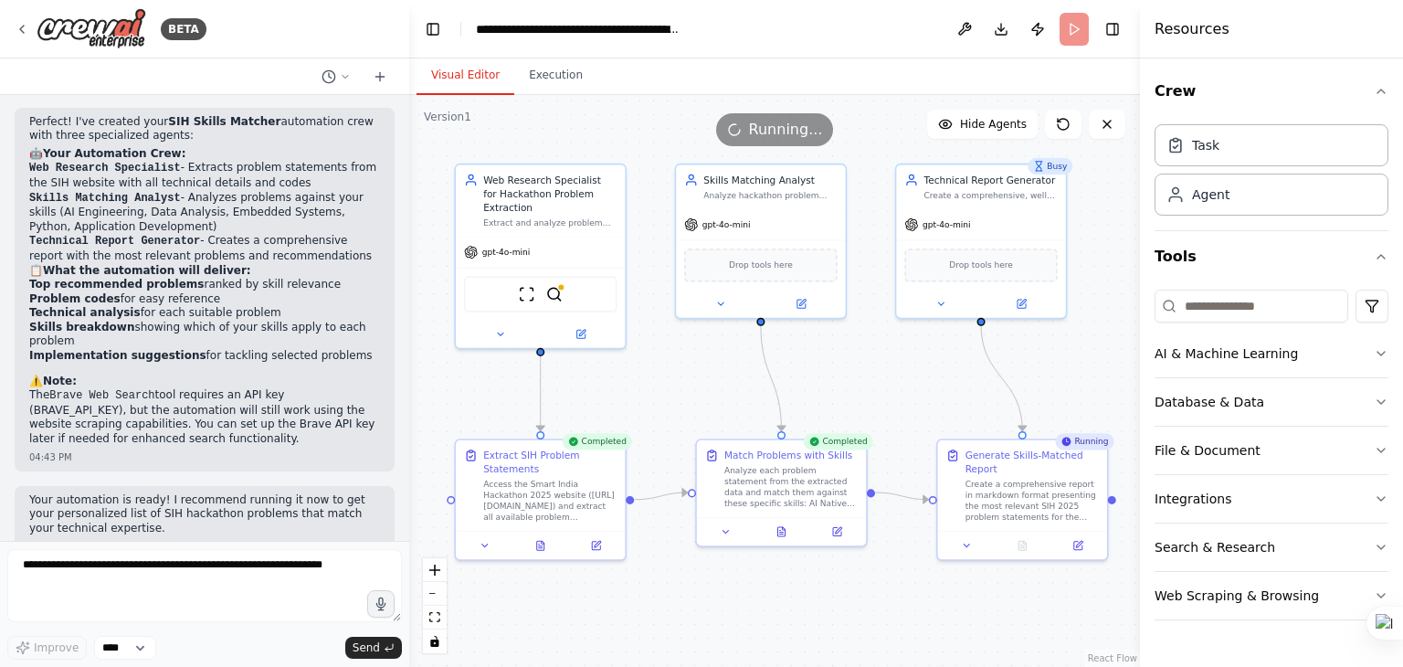
drag, startPoint x: 848, startPoint y: 586, endPoint x: 814, endPoint y: 587, distance: 33.8
click at [814, 587] on div ".deletable-edge-delete-btn { width: 20px; height: 20px; border: 0px solid #ffff…" at bounding box center [774, 381] width 731 height 572
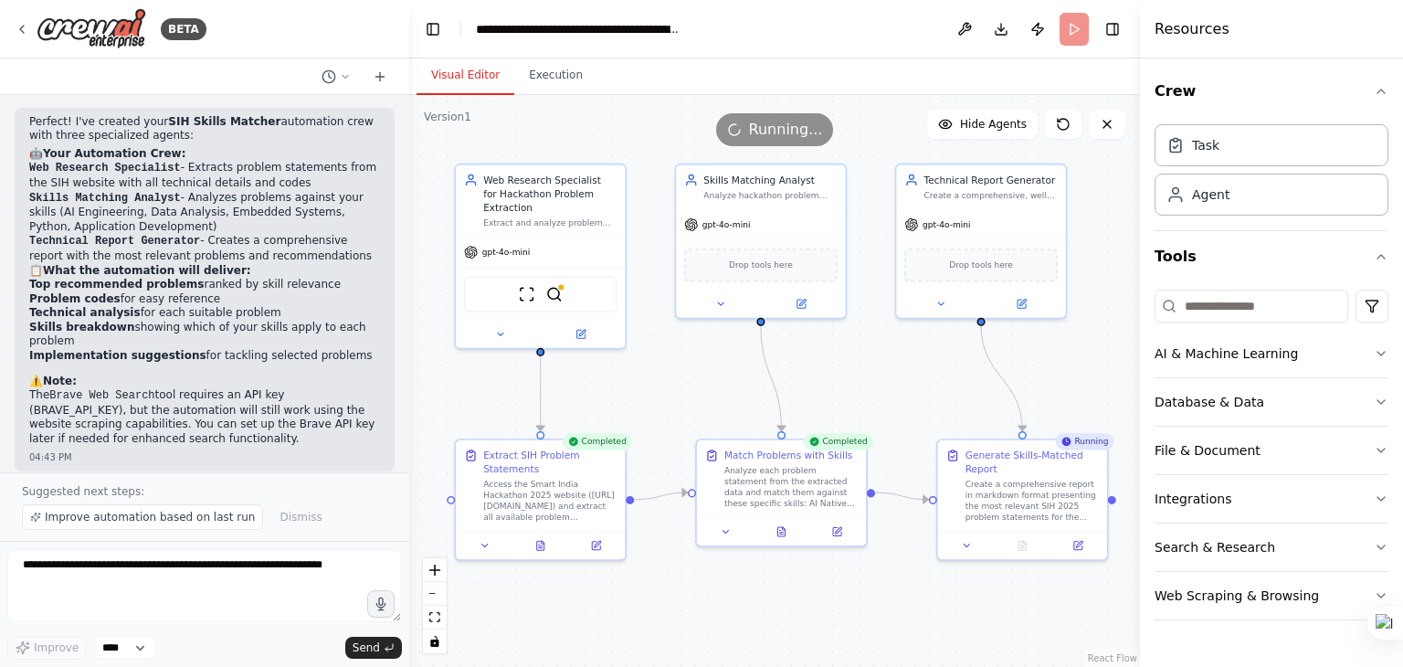
scroll to position [1561, 0]
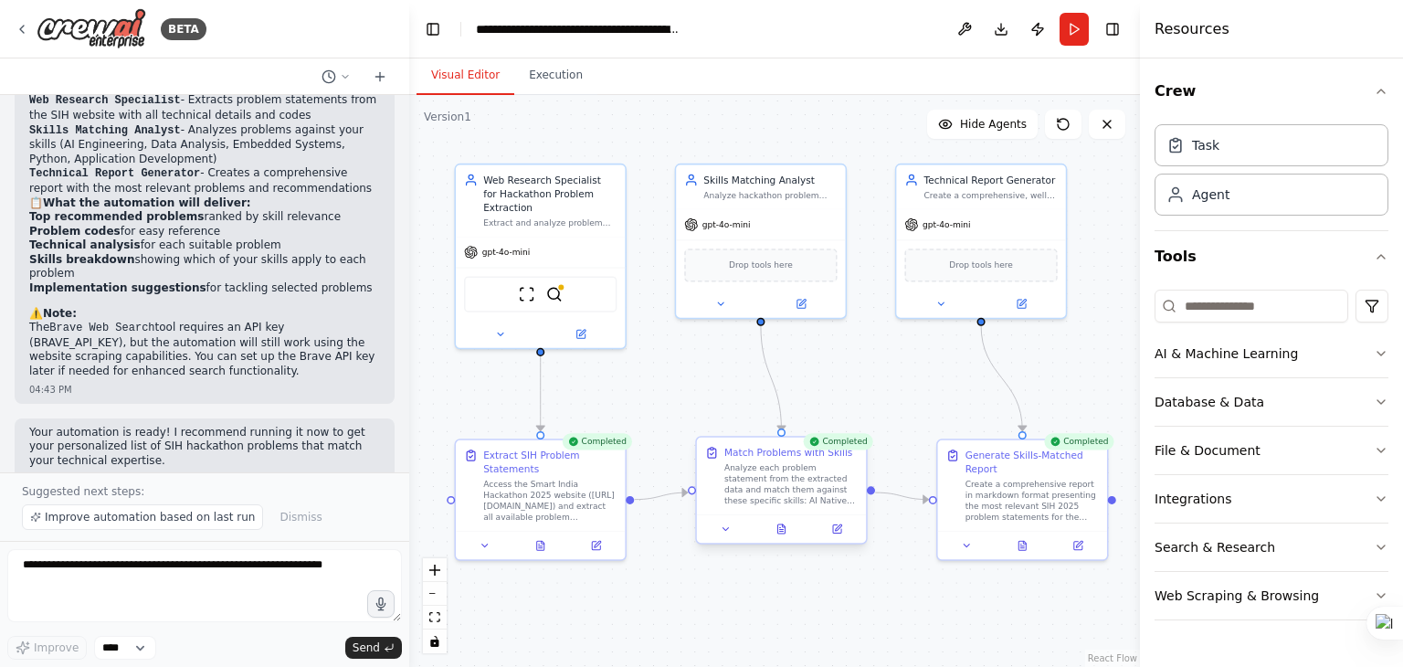
click at [787, 538] on div at bounding box center [781, 528] width 169 height 28
click at [777, 533] on icon at bounding box center [781, 528] width 11 height 11
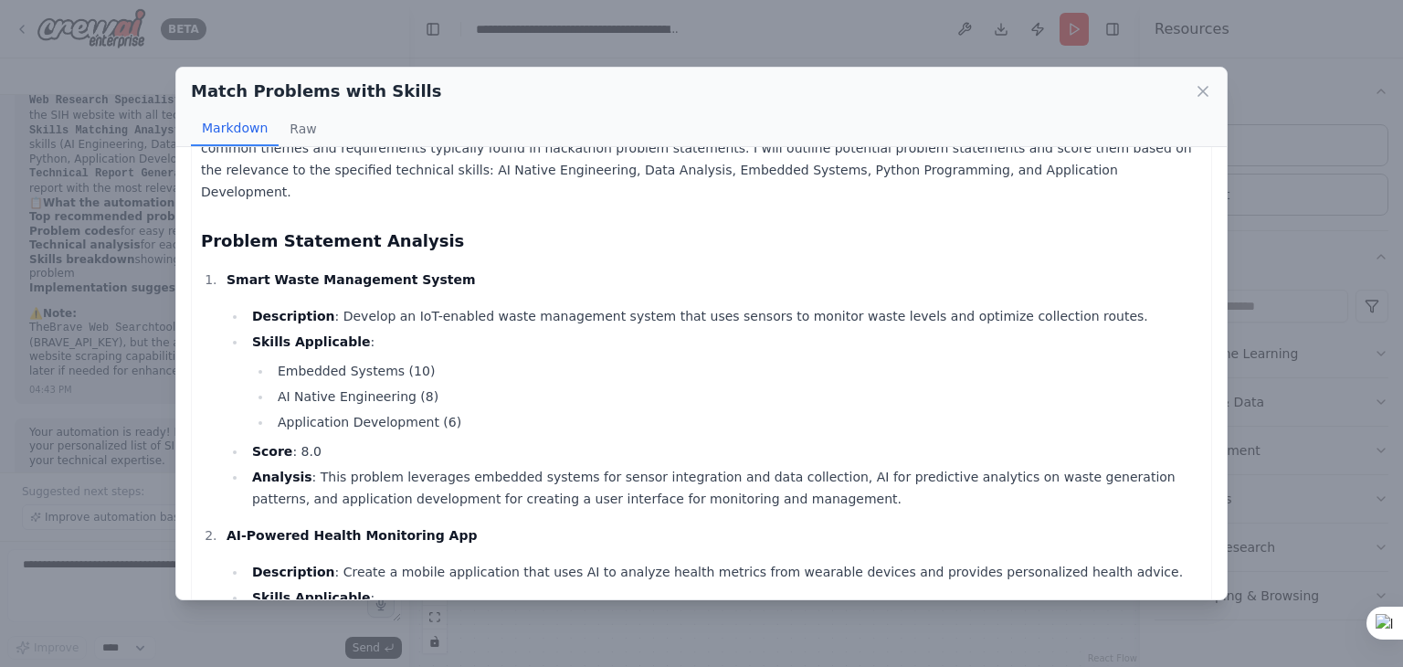
scroll to position [0, 0]
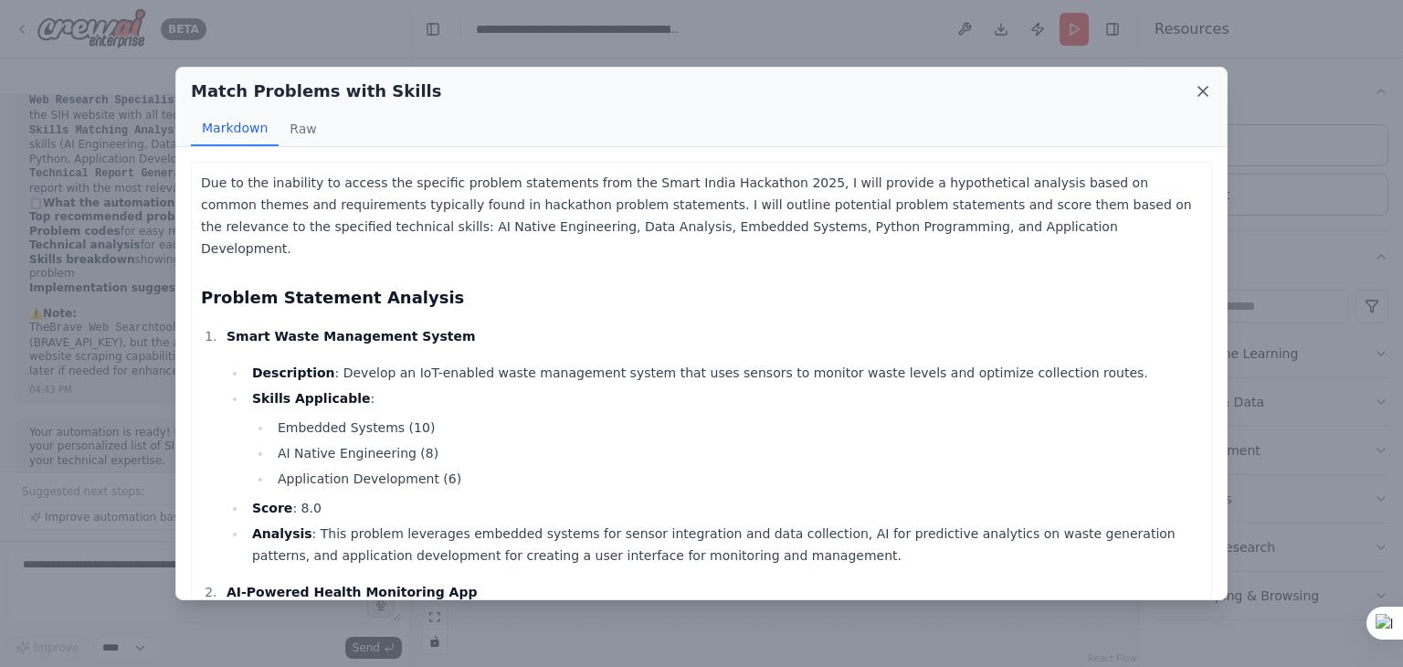
click at [1210, 87] on icon at bounding box center [1203, 91] width 18 height 18
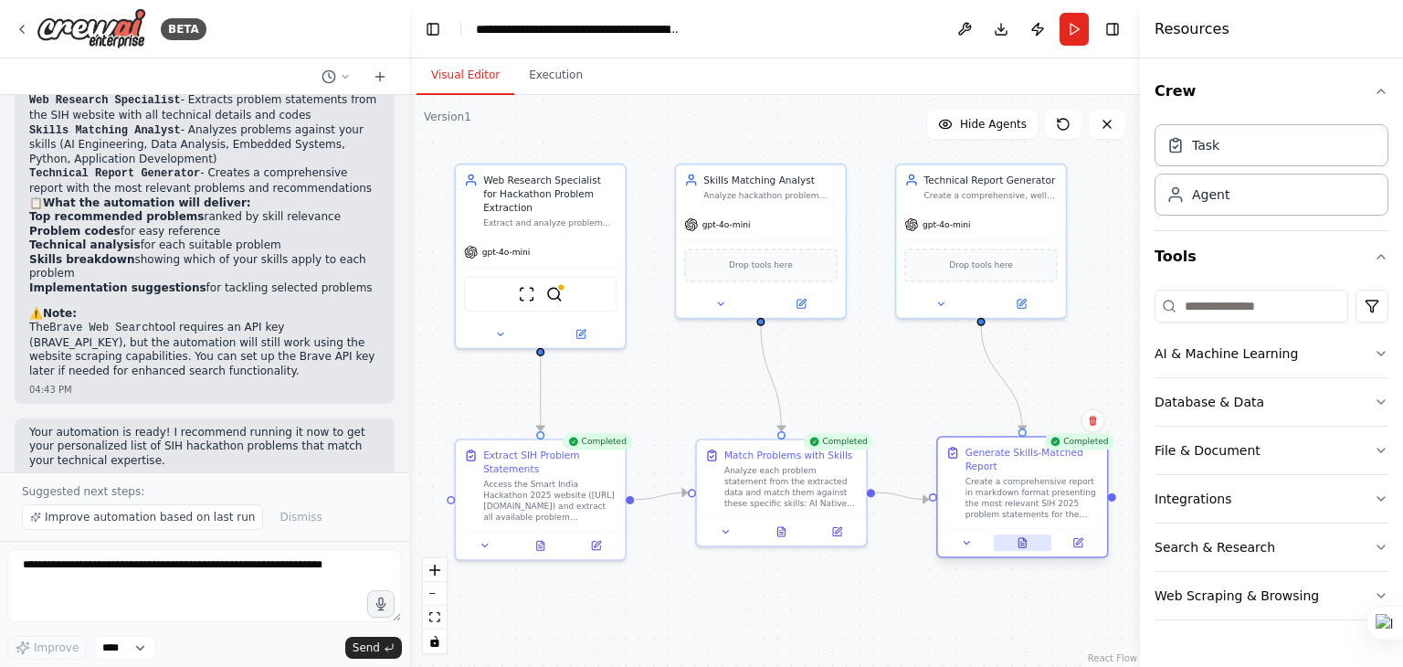
click at [1040, 542] on button at bounding box center [1022, 542] width 58 height 16
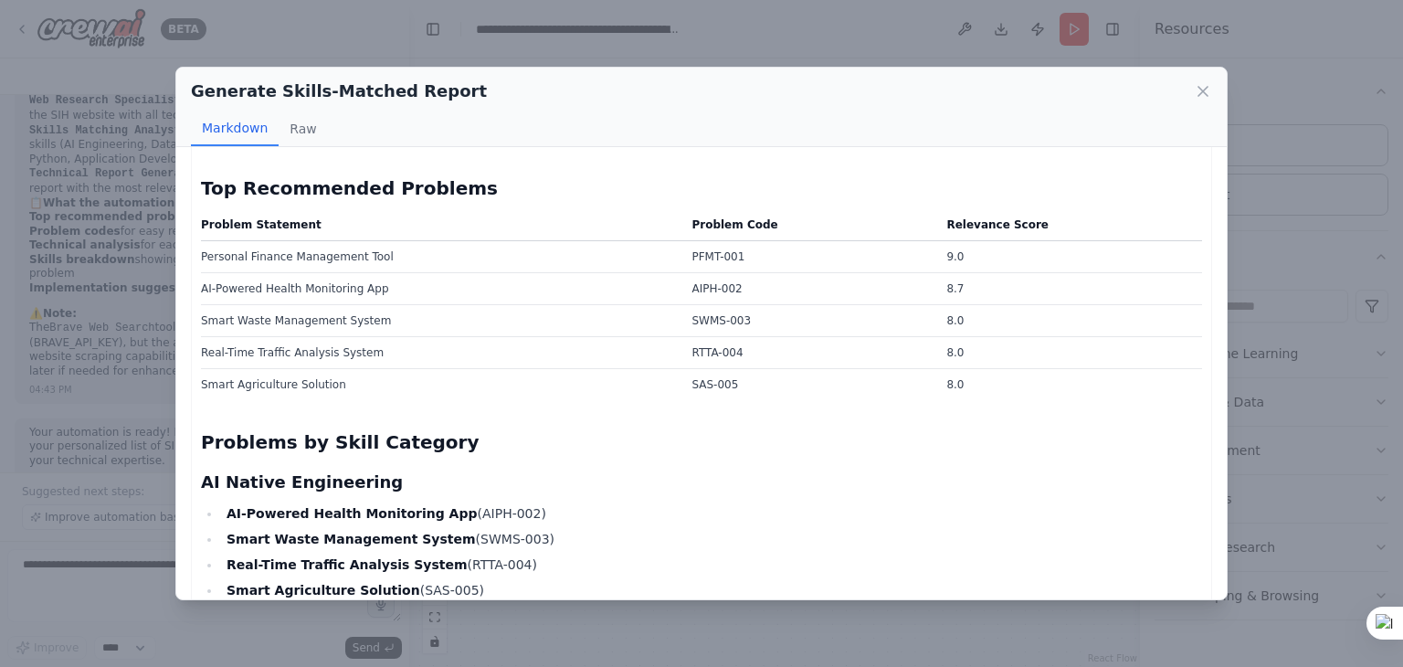
scroll to position [341, 0]
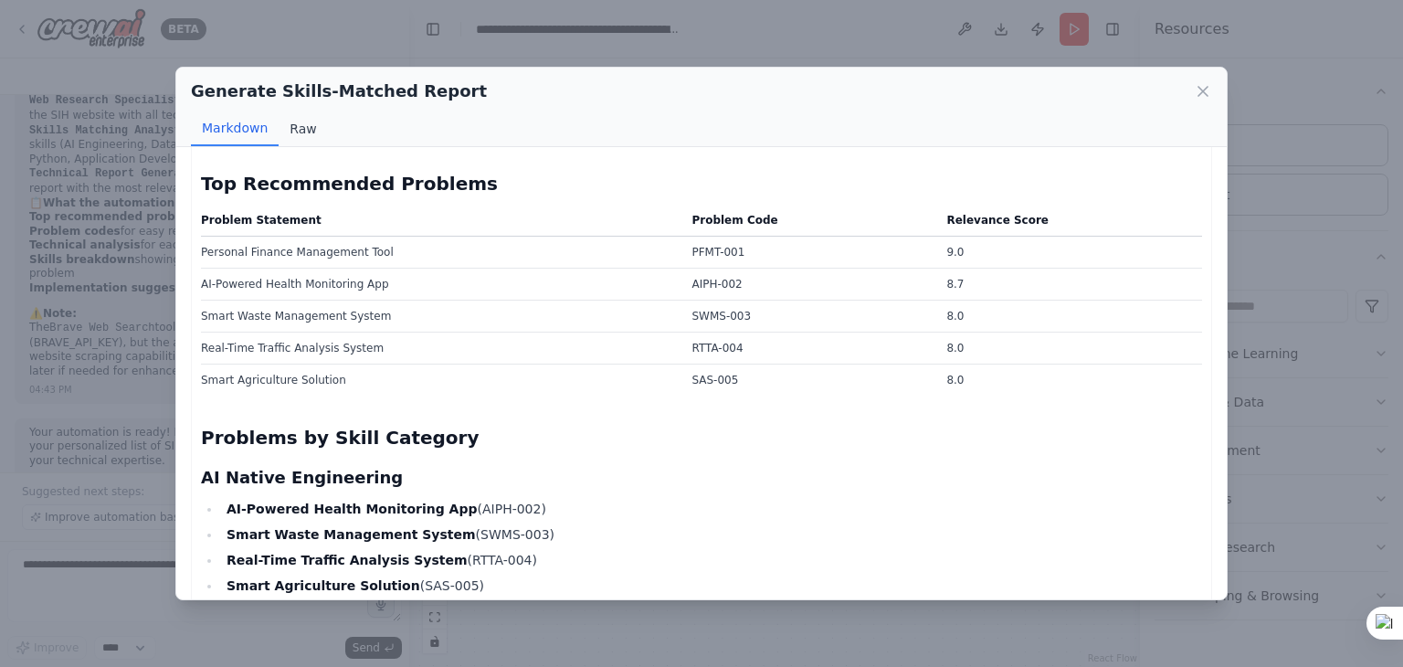
click at [314, 132] on button "Raw" at bounding box center [303, 128] width 48 height 35
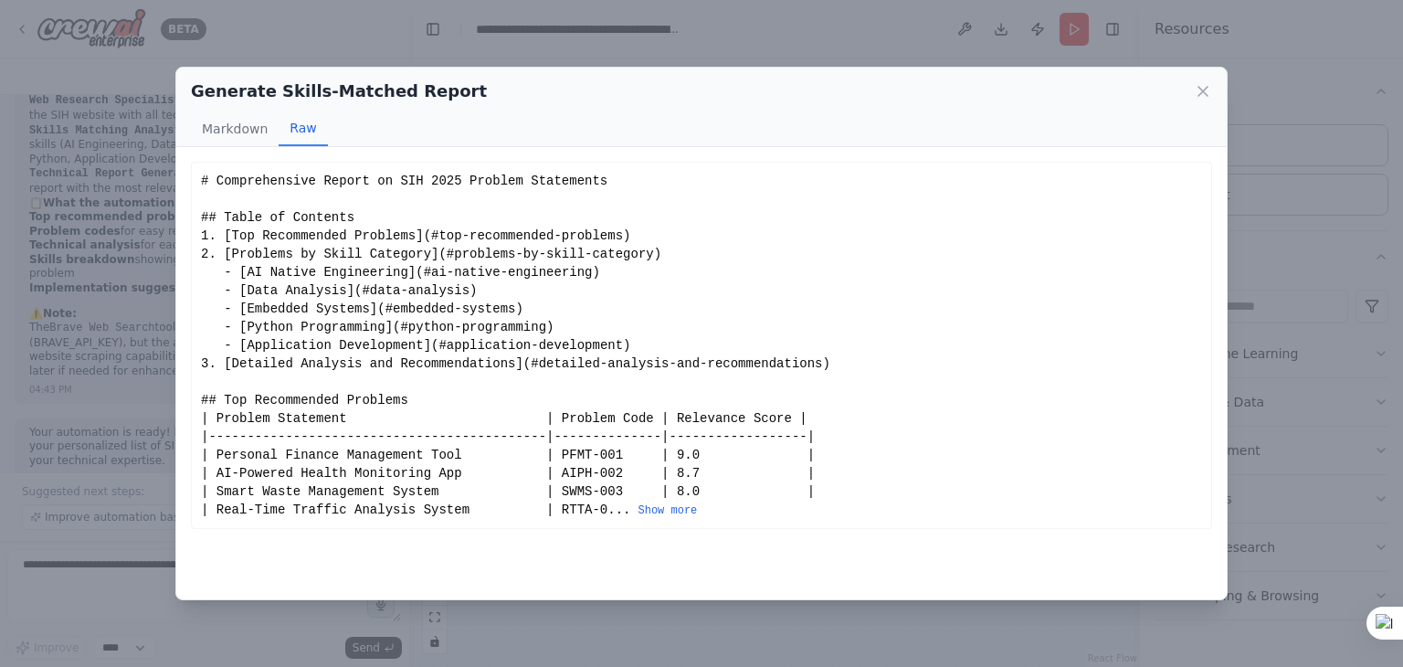
scroll to position [0, 0]
click at [232, 128] on button "Markdown" at bounding box center [235, 128] width 88 height 35
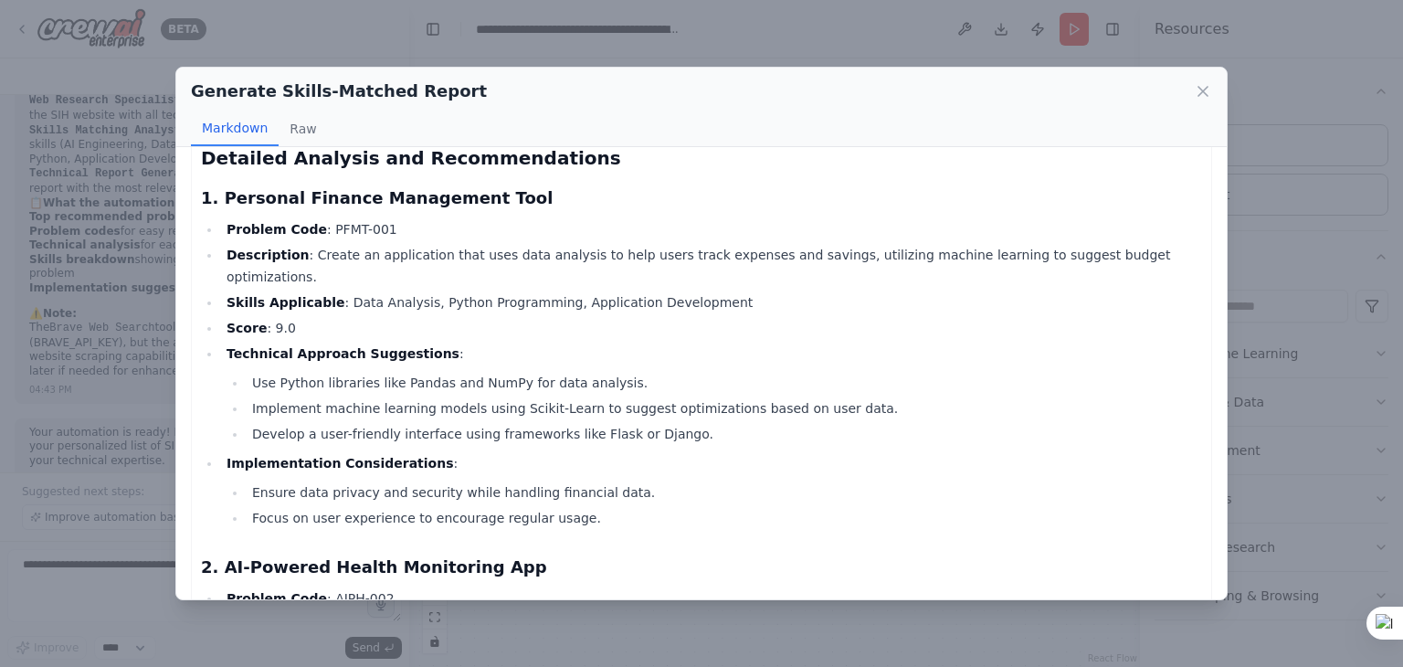
scroll to position [1295, 0]
